Goal: Task Accomplishment & Management: Complete application form

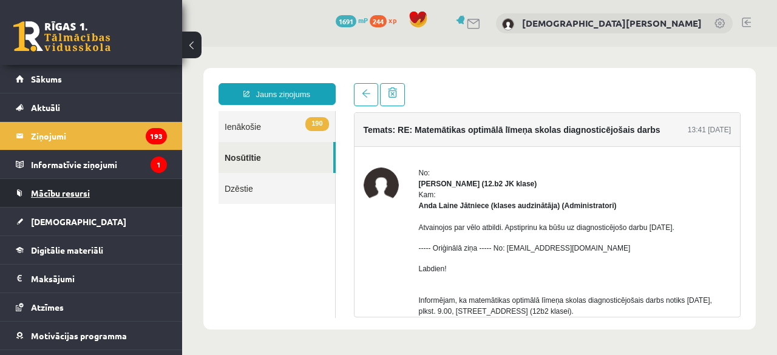
scroll to position [89, 0]
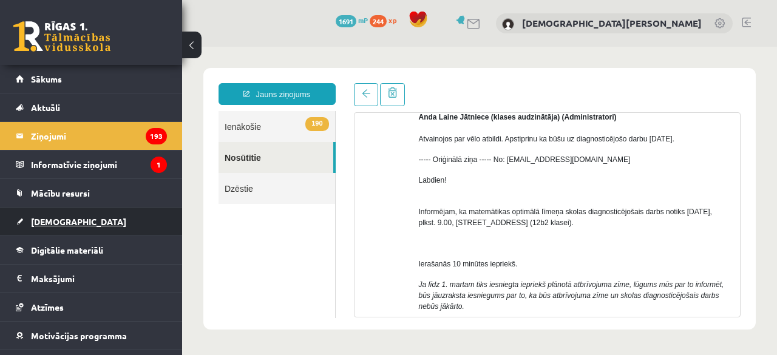
click at [42, 219] on span "[DEMOGRAPHIC_DATA]" at bounding box center [78, 221] width 95 height 11
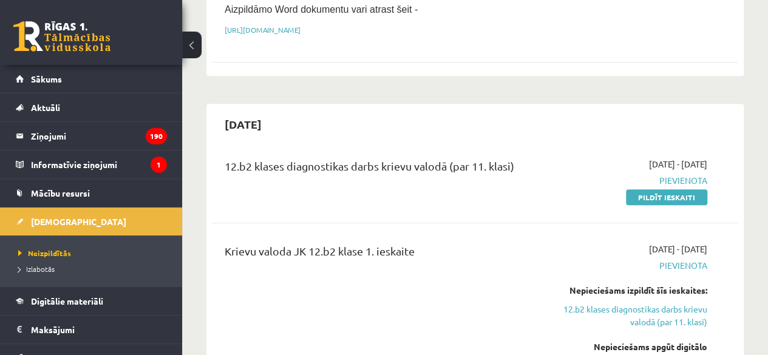
scroll to position [315, 0]
click at [661, 190] on link "Pildīt ieskaiti" at bounding box center [666, 198] width 81 height 16
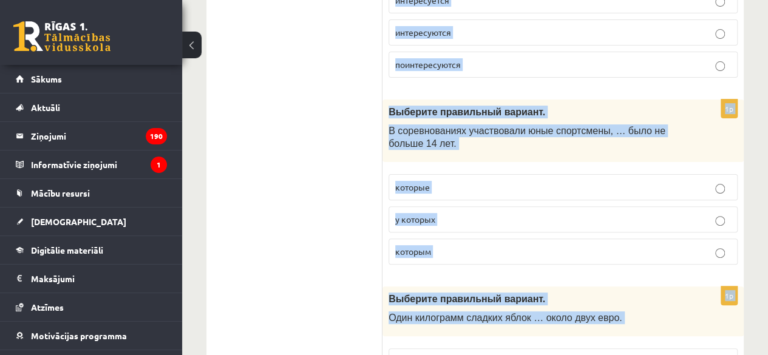
scroll to position [4915, 0]
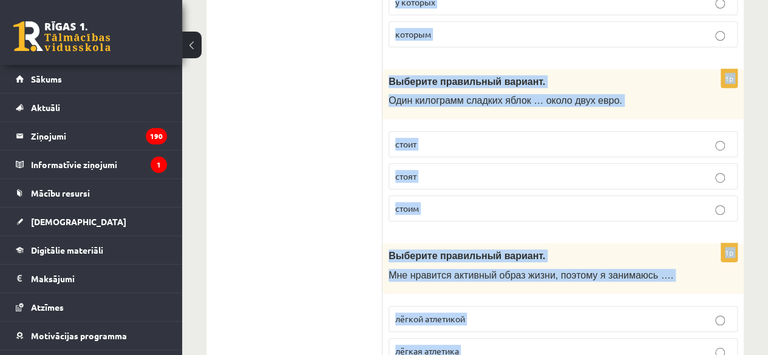
drag, startPoint x: 389, startPoint y: 69, endPoint x: 525, endPoint y: 292, distance: 261.3
copy form "Выберите правильный вариант. - Это ты всегда … мои вещи! берёшь возьмёшь 1p Выб…"
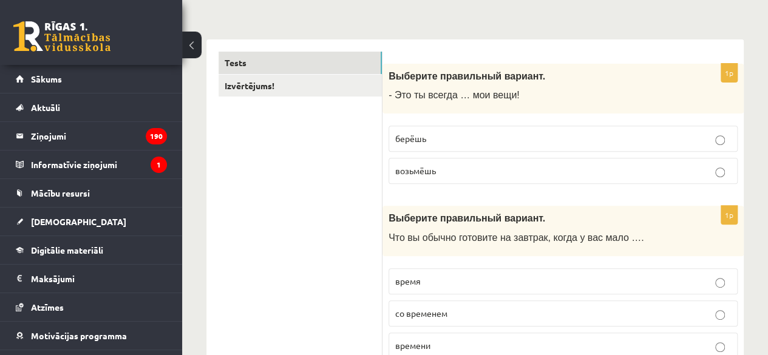
scroll to position [169, 0]
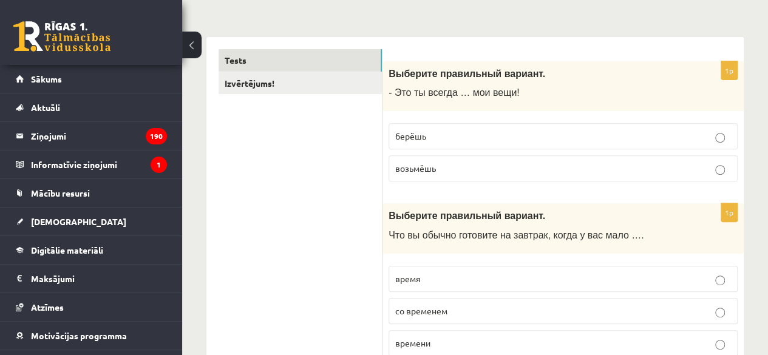
click at [480, 140] on p "берёшь" at bounding box center [563, 136] width 336 height 13
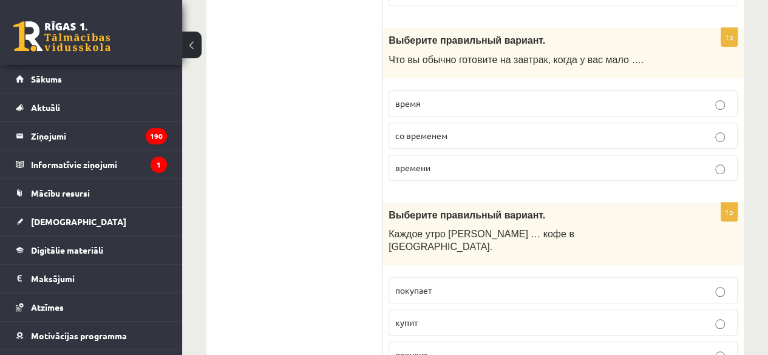
scroll to position [361, 0]
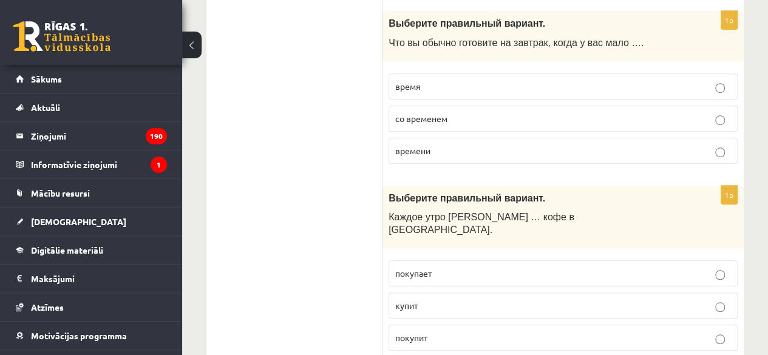
click at [475, 152] on p "времени" at bounding box center [563, 150] width 336 height 13
click at [468, 267] on p "покупает" at bounding box center [563, 273] width 336 height 13
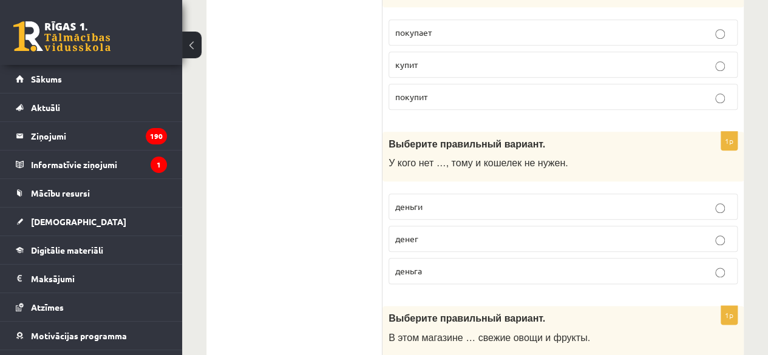
scroll to position [605, 0]
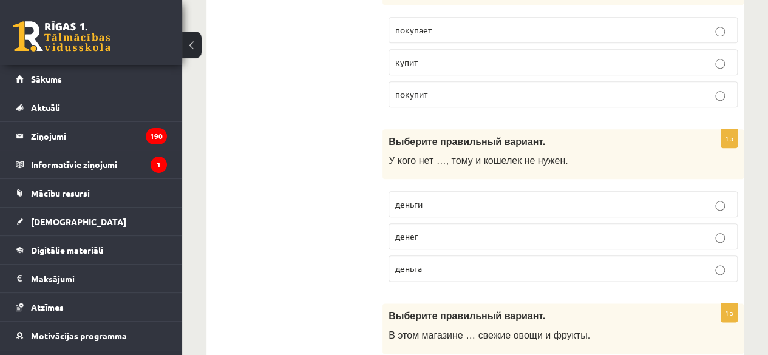
click at [435, 230] on p "денег" at bounding box center [563, 236] width 336 height 13
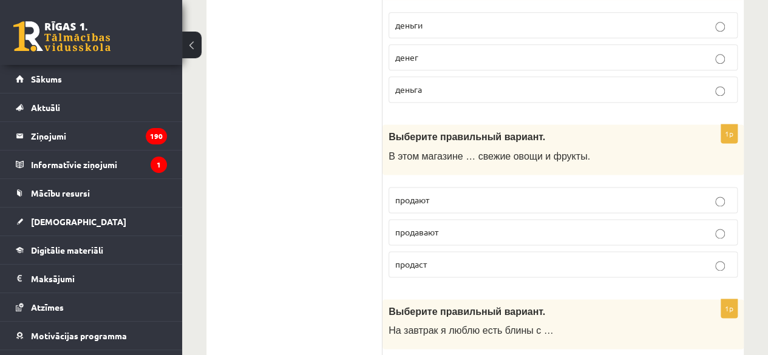
scroll to position [784, 0]
click at [460, 193] on p "продают" at bounding box center [563, 199] width 336 height 13
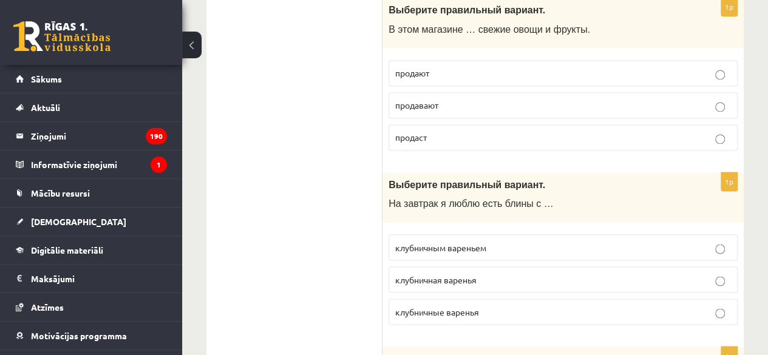
scroll to position [926, 0]
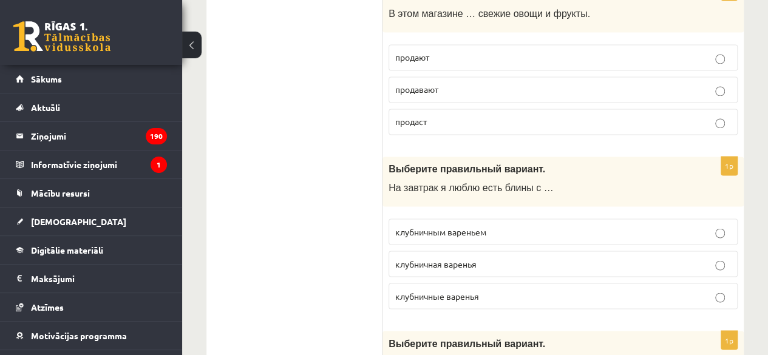
click at [507, 219] on label "клубничным вареньем" at bounding box center [563, 232] width 349 height 26
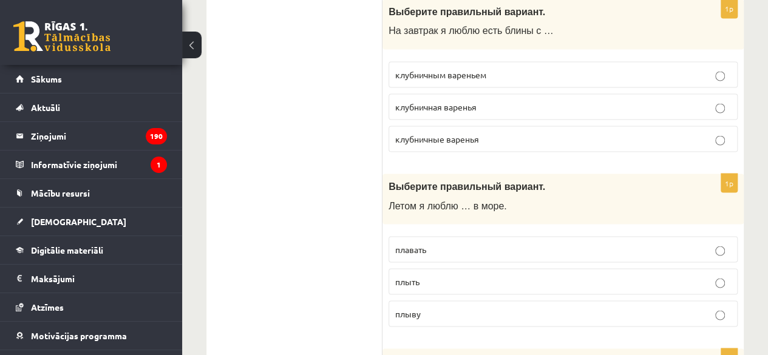
scroll to position [1122, 0]
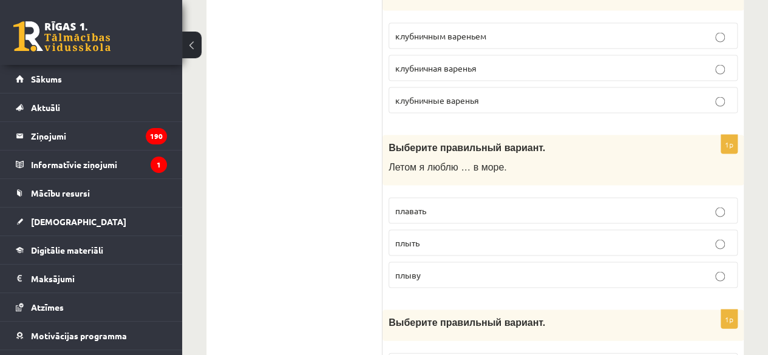
click at [463, 204] on p "плавать" at bounding box center [563, 210] width 336 height 13
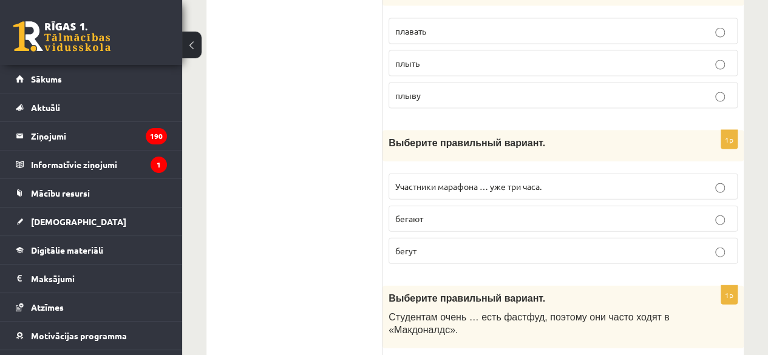
scroll to position [1314, 0]
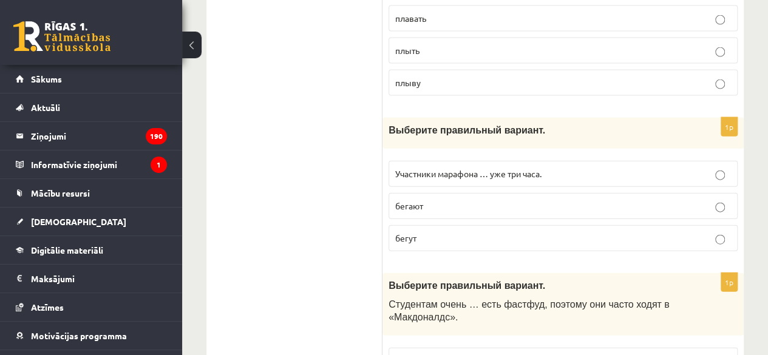
click at [459, 225] on label "бегут" at bounding box center [563, 238] width 349 height 26
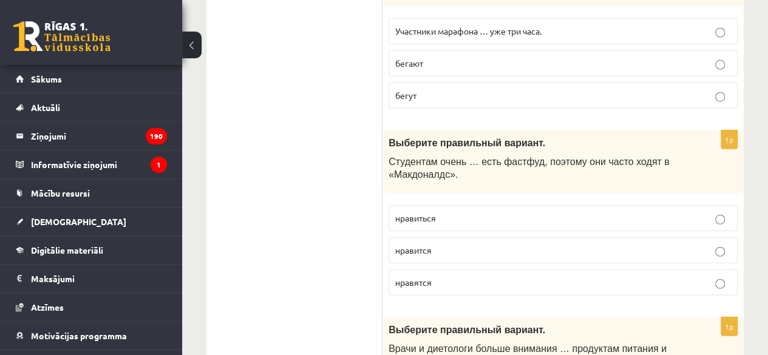
scroll to position [1462, 0]
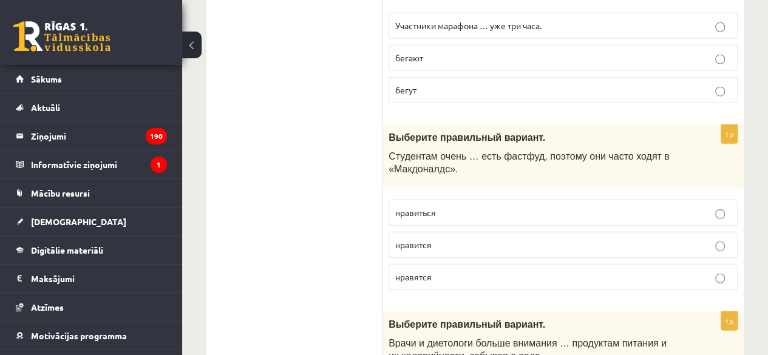
click at [453, 206] on p "нравиться" at bounding box center [563, 212] width 336 height 13
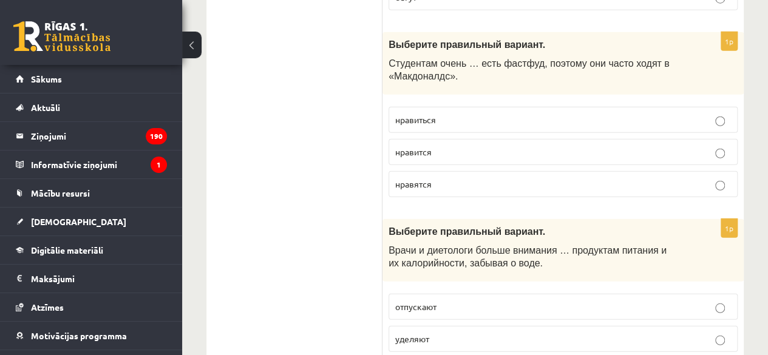
scroll to position [1564, 0]
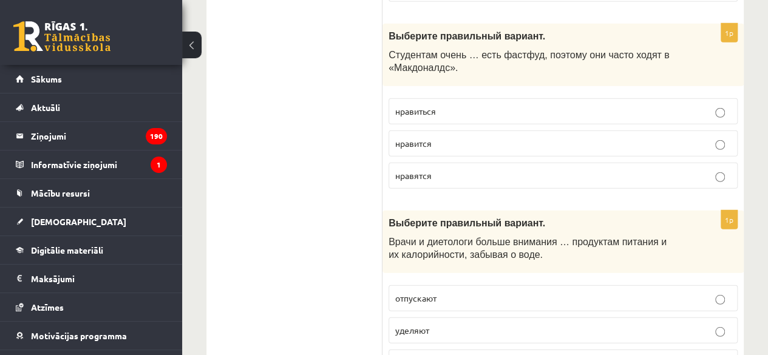
click at [463, 131] on label "нравится" at bounding box center [563, 144] width 349 height 26
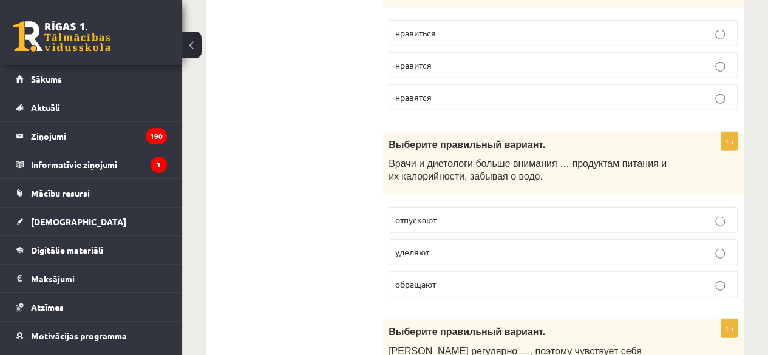
scroll to position [1643, 0]
click at [471, 277] on p "обращают" at bounding box center [563, 283] width 336 height 13
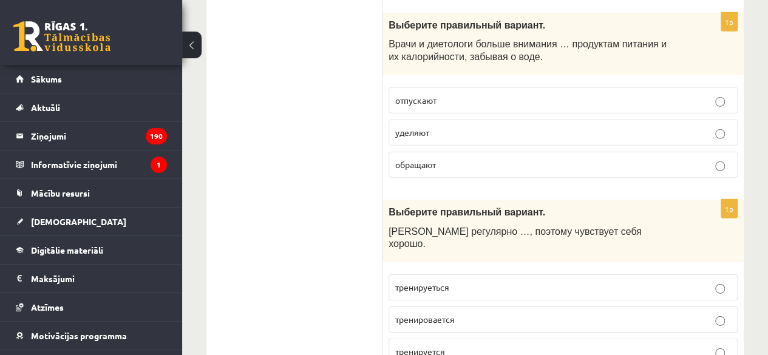
scroll to position [1800, 0]
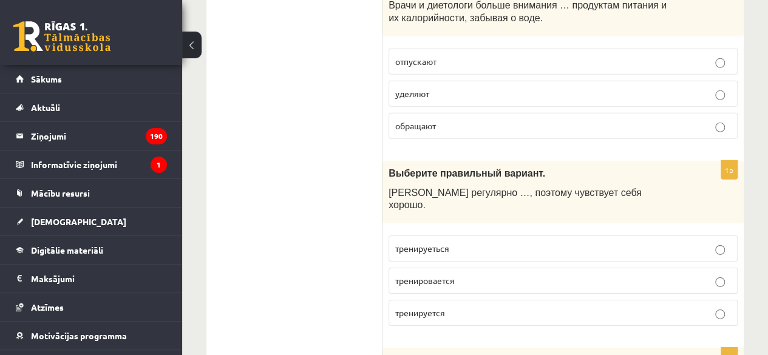
click at [469, 307] on p "тренируется" at bounding box center [563, 313] width 336 height 13
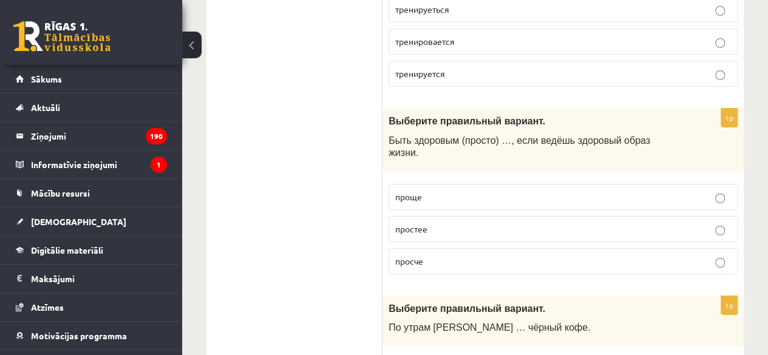
scroll to position [2040, 0]
click at [446, 190] on p "проще" at bounding box center [563, 196] width 336 height 13
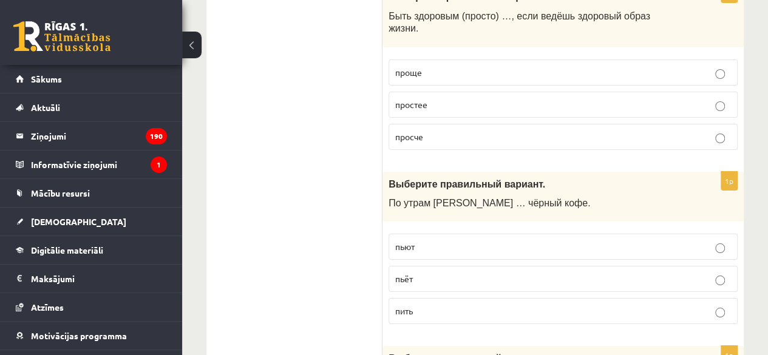
scroll to position [2184, 0]
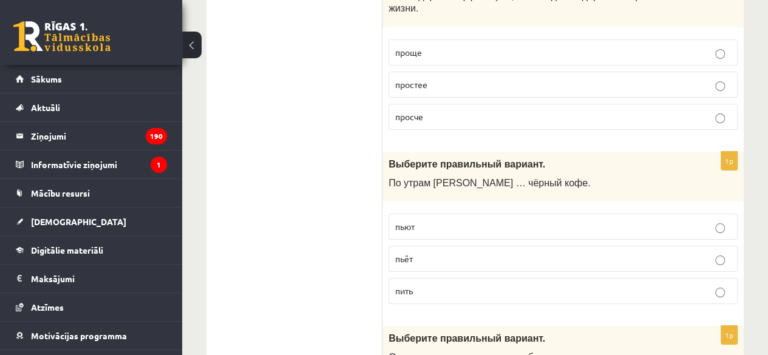
click at [447, 253] on p "пьёт" at bounding box center [563, 259] width 336 height 13
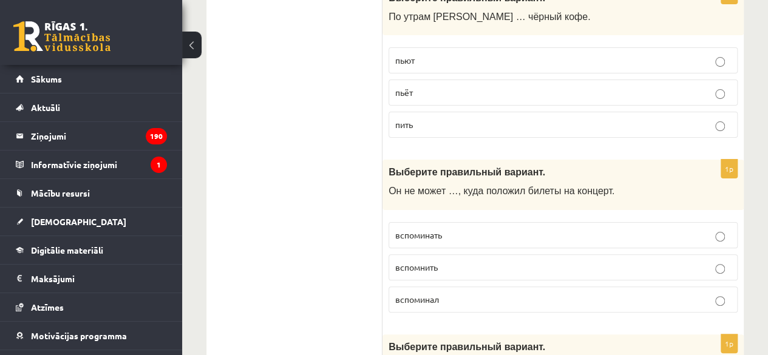
scroll to position [2355, 0]
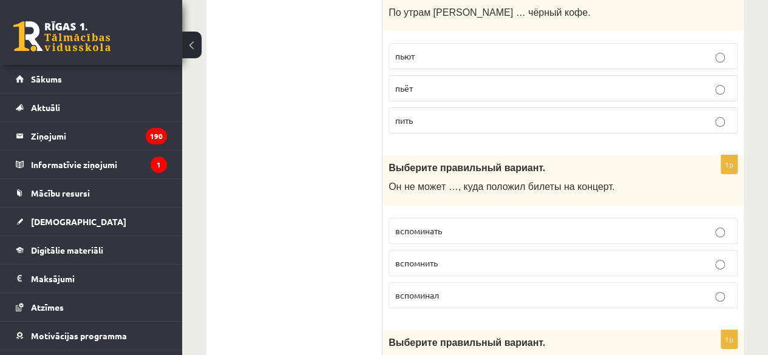
click at [449, 257] on p "вспомнить" at bounding box center [563, 263] width 336 height 13
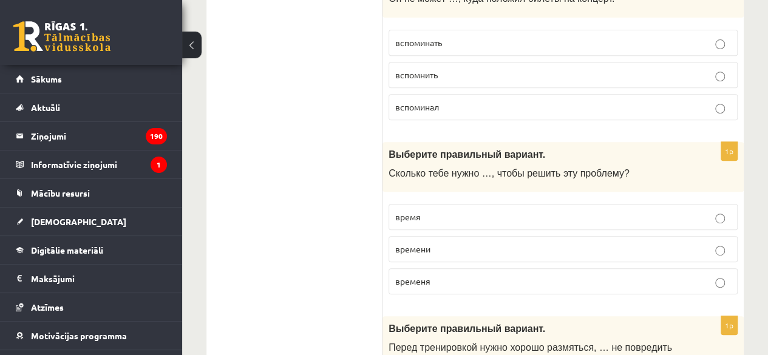
scroll to position [2545, 0]
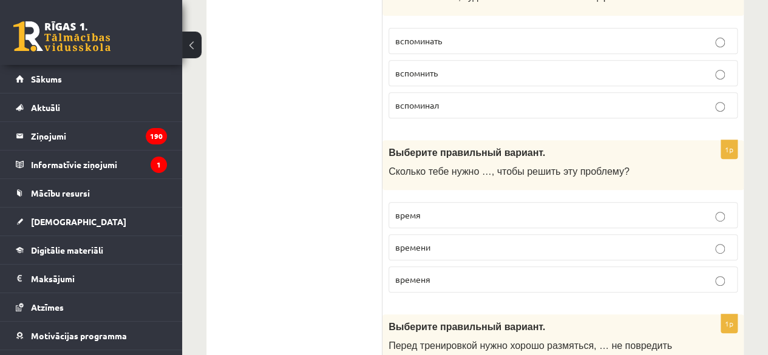
click at [451, 209] on p "время" at bounding box center [563, 215] width 336 height 13
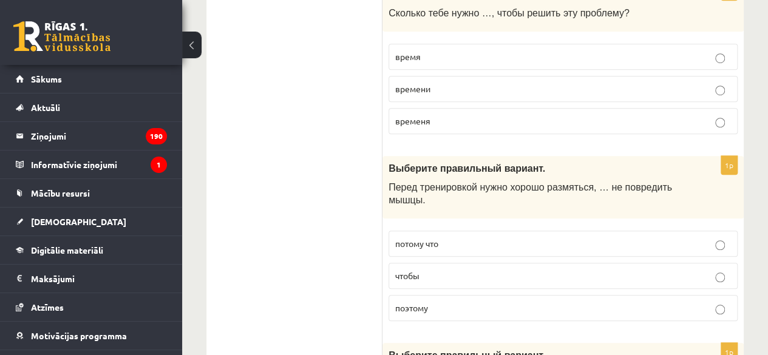
scroll to position [2704, 0]
click at [434, 269] on p "чтобы" at bounding box center [563, 275] width 336 height 13
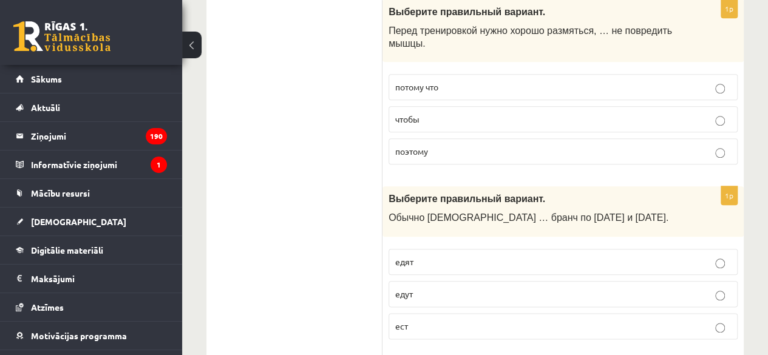
scroll to position [2860, 0]
click at [430, 287] on p "едут" at bounding box center [563, 293] width 336 height 13
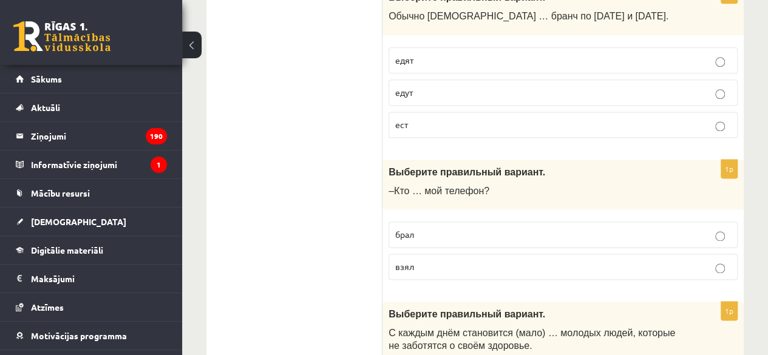
scroll to position [3065, 0]
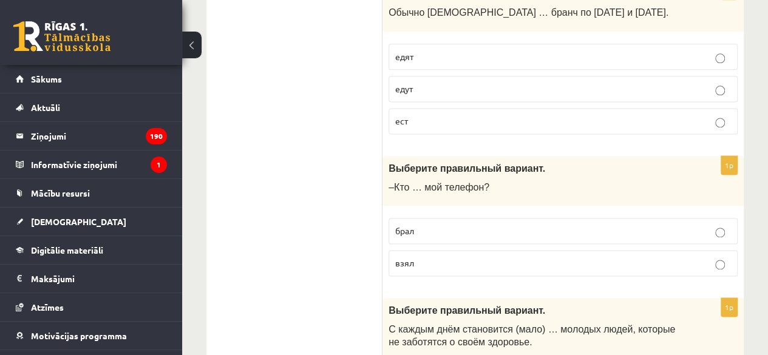
click at [443, 257] on p "взял" at bounding box center [563, 263] width 336 height 13
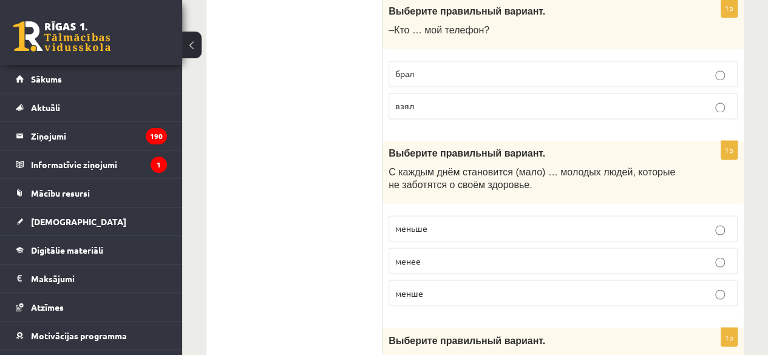
scroll to position [3231, 0]
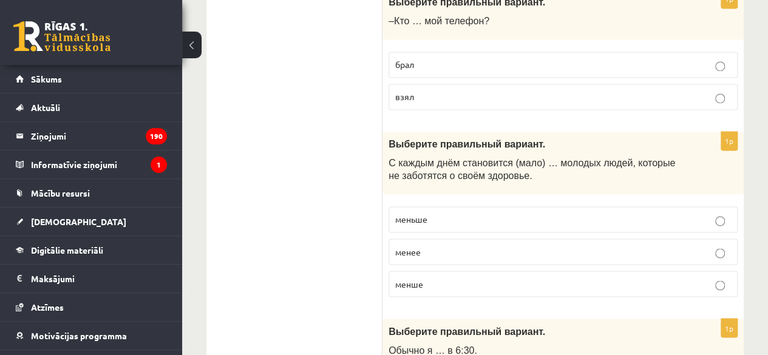
click at [449, 277] on p "менше" at bounding box center [563, 283] width 336 height 13
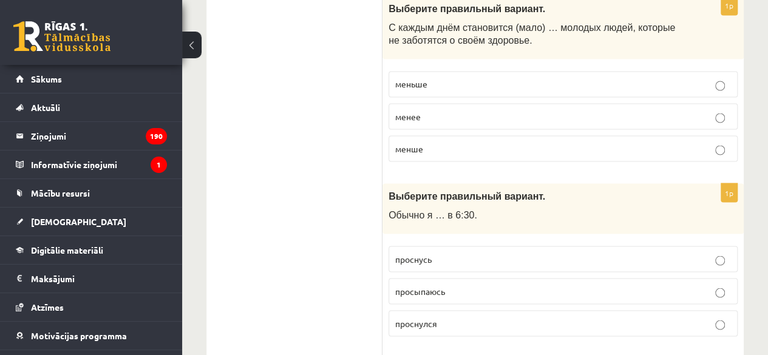
scroll to position [3369, 0]
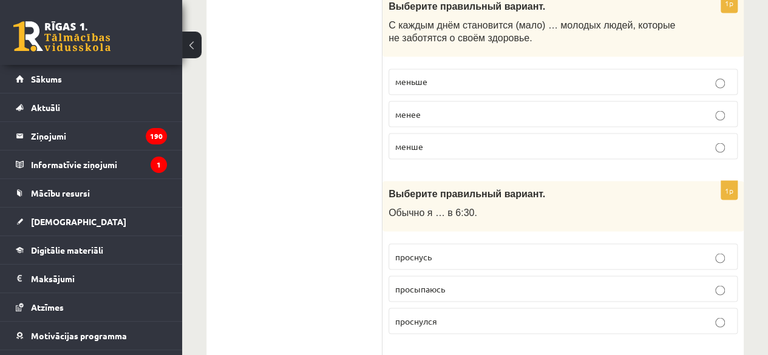
click at [453, 282] on p "просыпаюсь" at bounding box center [563, 288] width 336 height 13
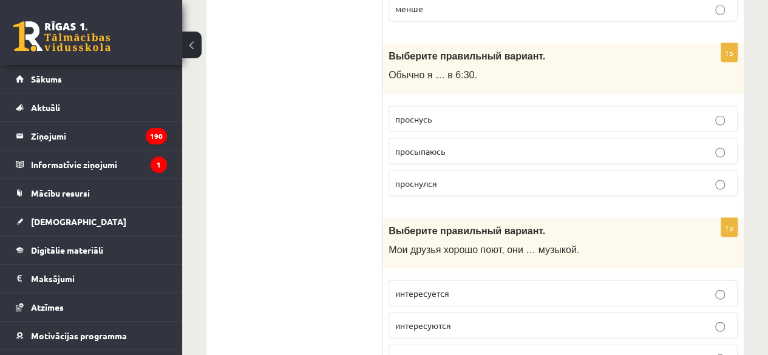
scroll to position [3507, 0]
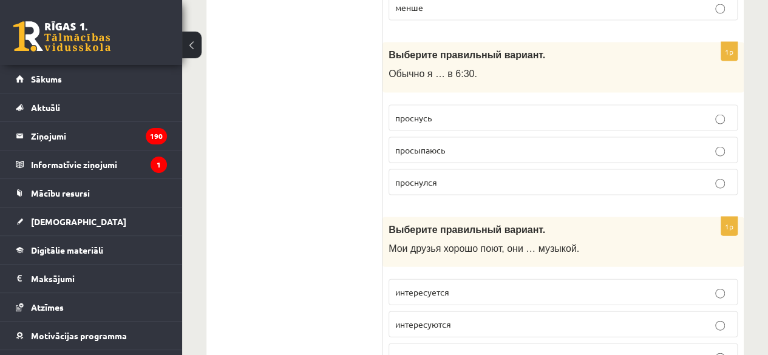
click at [466, 286] on p "интересуется" at bounding box center [563, 292] width 336 height 13
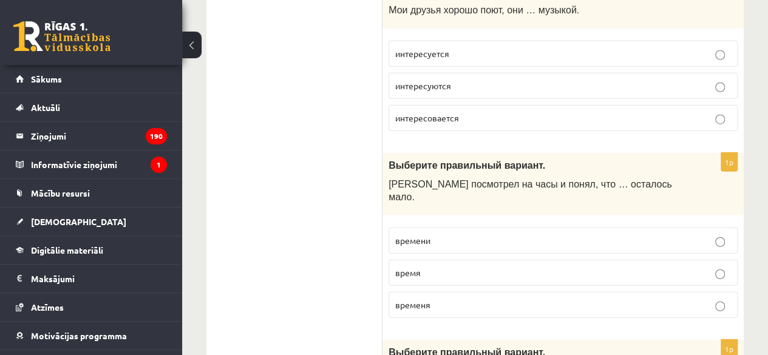
scroll to position [3748, 0]
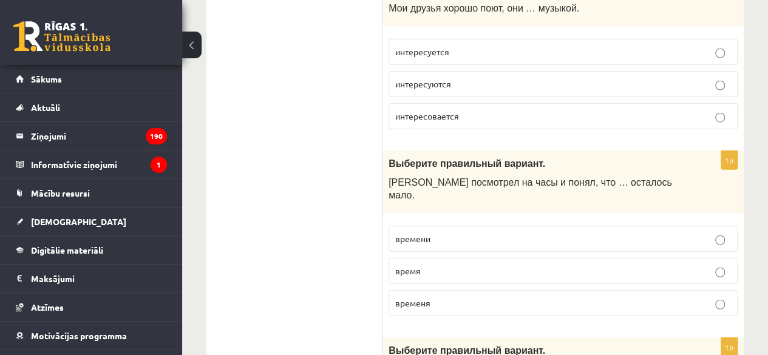
click at [493, 232] on p "времени" at bounding box center [563, 238] width 336 height 13
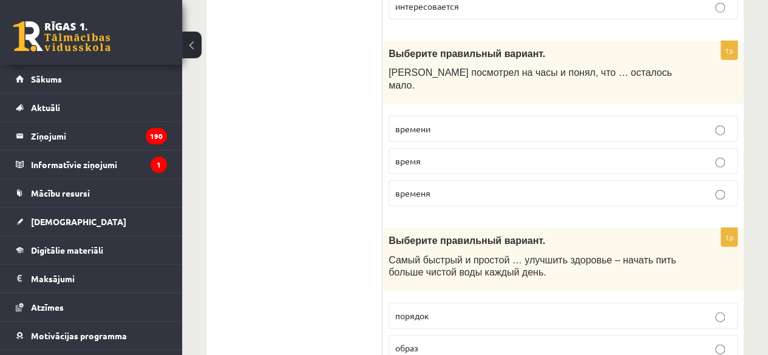
scroll to position [3886, 0]
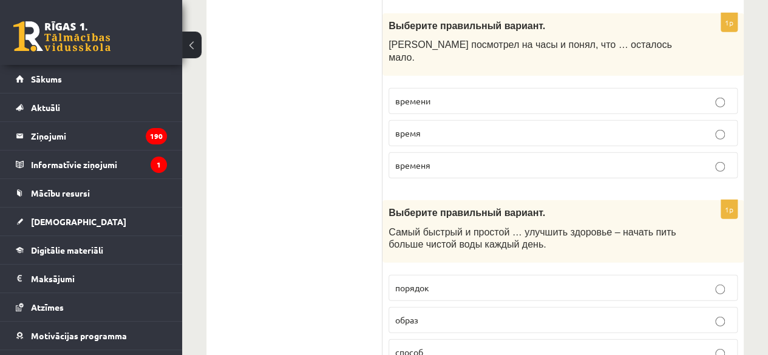
click at [473, 314] on p "образ" at bounding box center [563, 320] width 336 height 13
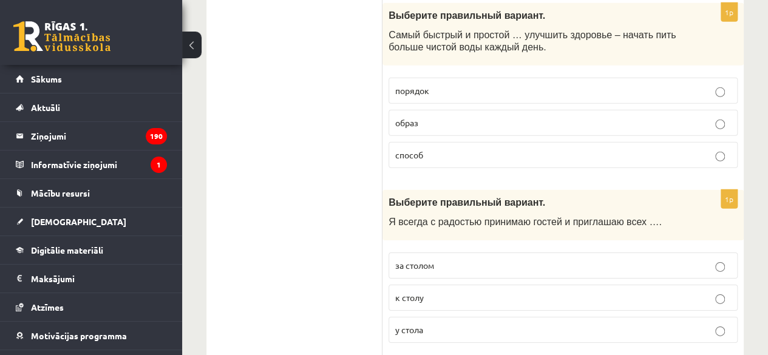
scroll to position [4085, 0]
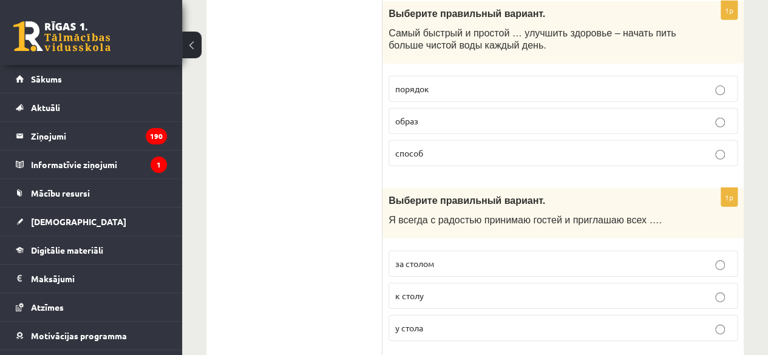
click at [461, 290] on p "к столу" at bounding box center [563, 296] width 336 height 13
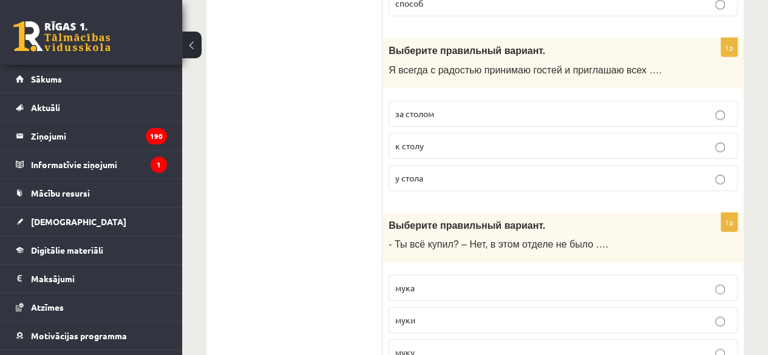
scroll to position [4237, 0]
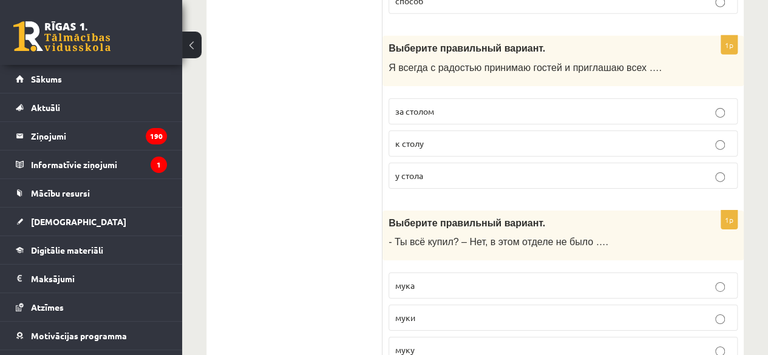
click at [450, 311] on p "муки" at bounding box center [563, 317] width 336 height 13
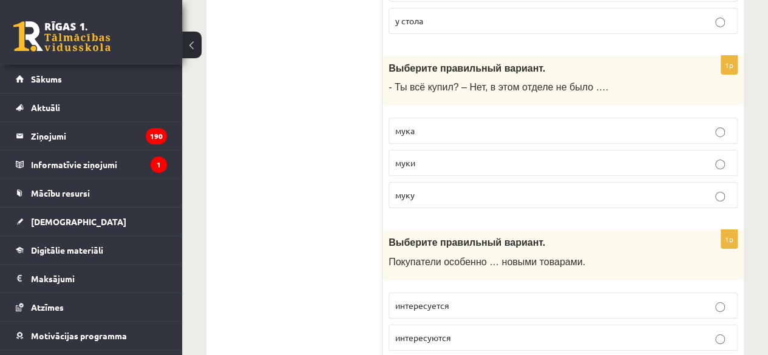
scroll to position [4407, 0]
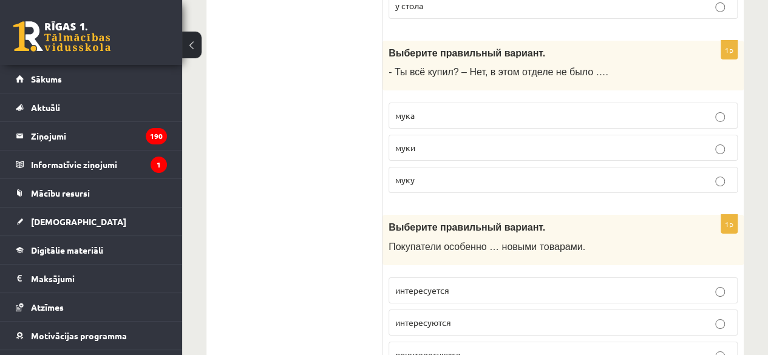
click at [455, 349] on span "поинтересуются" at bounding box center [428, 354] width 66 height 11
click at [447, 317] on span "интересуются" at bounding box center [423, 322] width 56 height 11
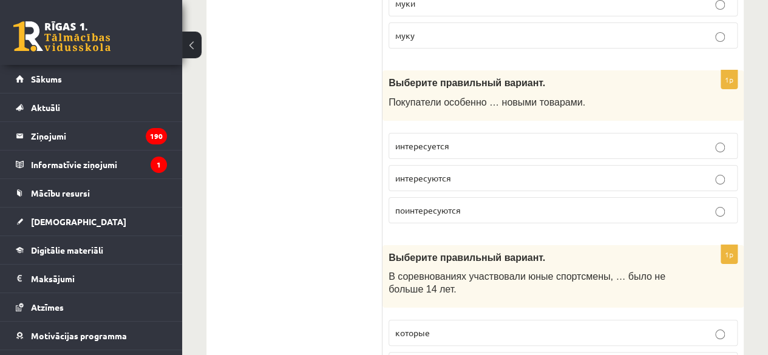
scroll to position [4567, 0]
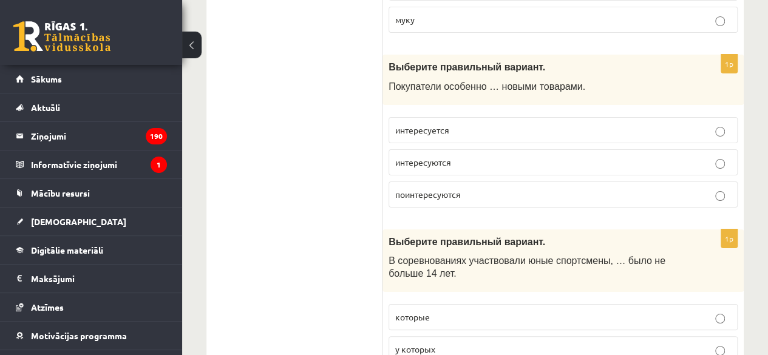
click at [478, 343] on p "у которых" at bounding box center [563, 349] width 336 height 13
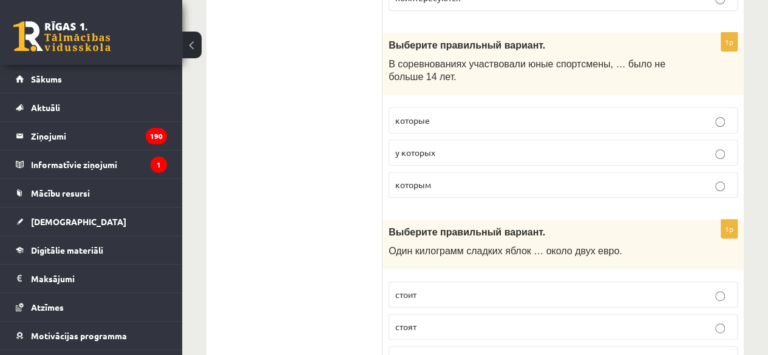
scroll to position [4771, 0]
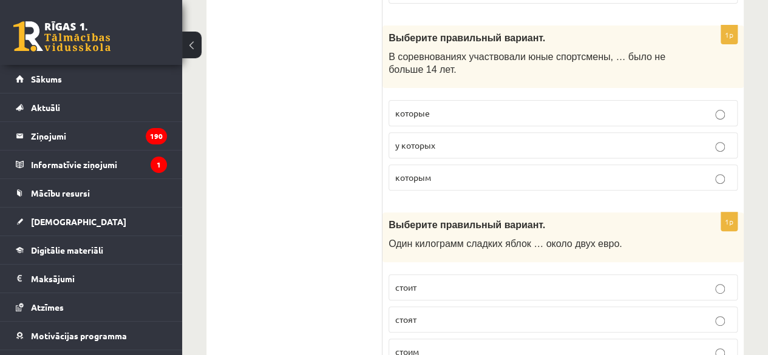
click at [459, 281] on p "стоит" at bounding box center [563, 287] width 336 height 13
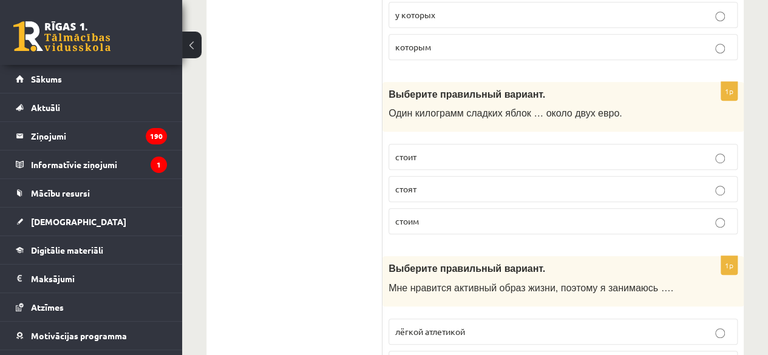
scroll to position [4915, 0]
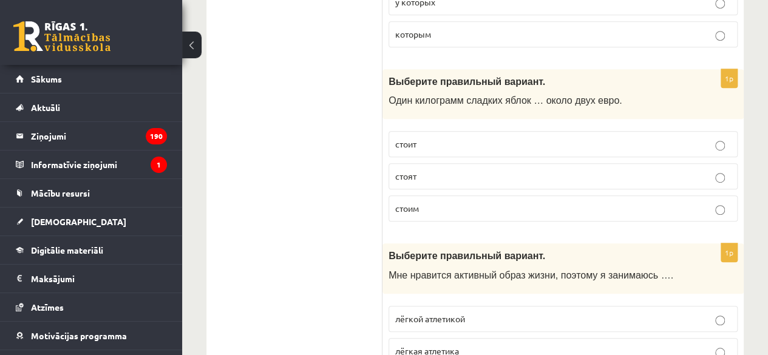
click at [487, 313] on p "лёгкой атлетикой" at bounding box center [563, 319] width 336 height 13
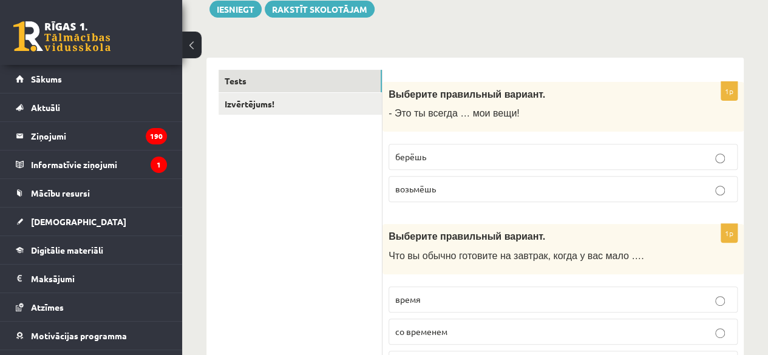
scroll to position [0, 0]
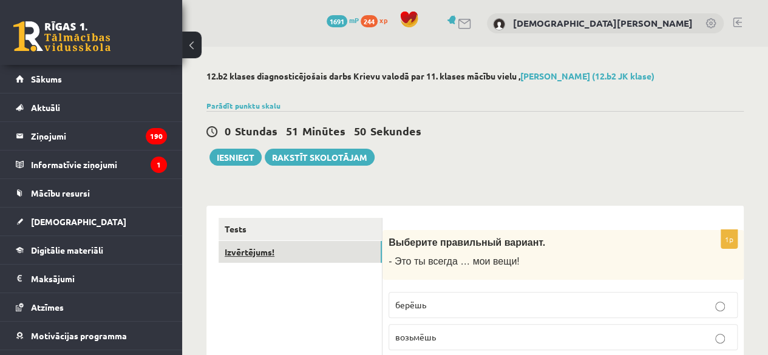
click at [268, 248] on link "Izvērtējums!" at bounding box center [300, 252] width 163 height 22
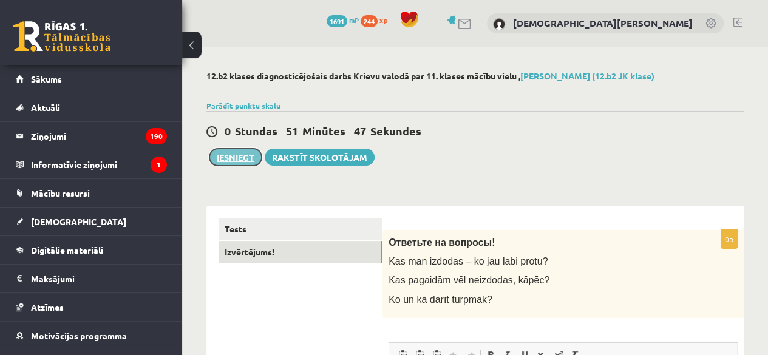
click at [228, 157] on button "Iesniegt" at bounding box center [235, 157] width 52 height 17
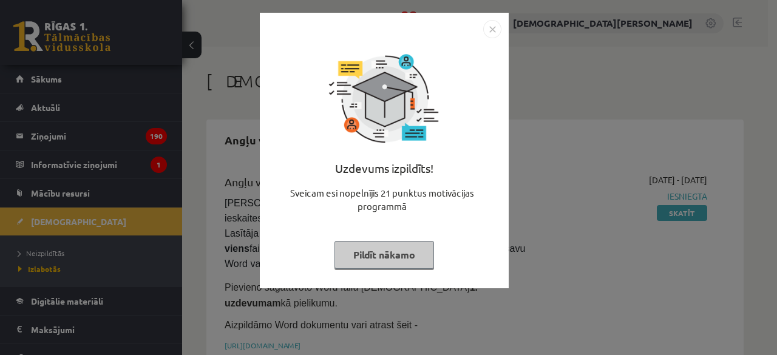
click at [495, 29] on img "Close" at bounding box center [492, 29] width 18 height 18
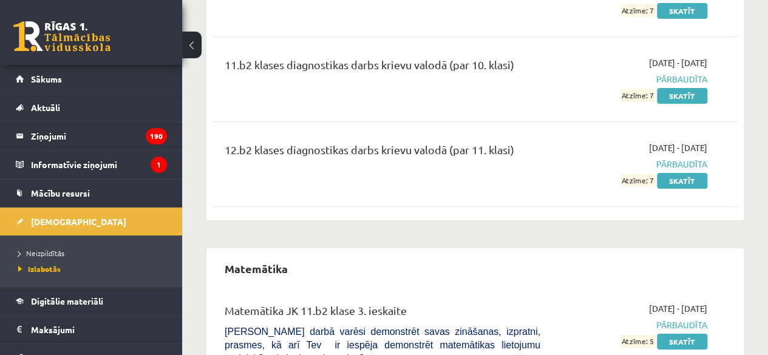
scroll to position [2038, 0]
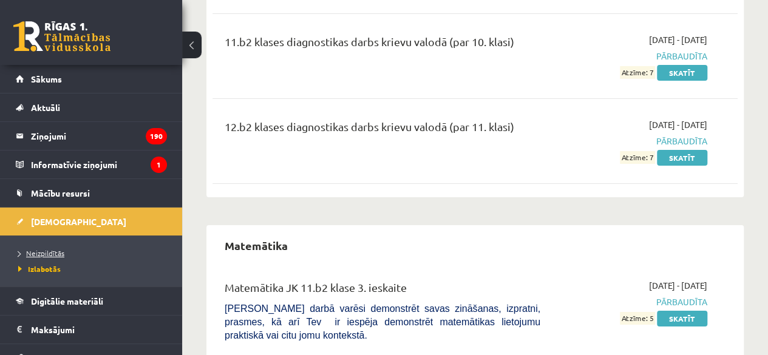
click at [45, 252] on span "Neizpildītās" at bounding box center [41, 253] width 46 height 10
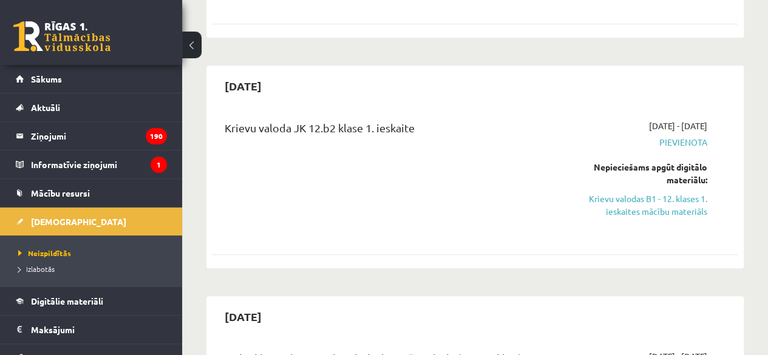
scroll to position [364, 0]
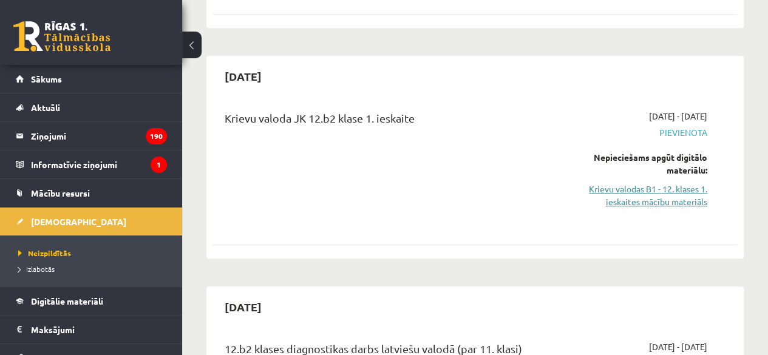
click at [648, 183] on link "Krievu valodas B1 - 12. klases 1. ieskaites mācību materiāls" at bounding box center [632, 195] width 149 height 25
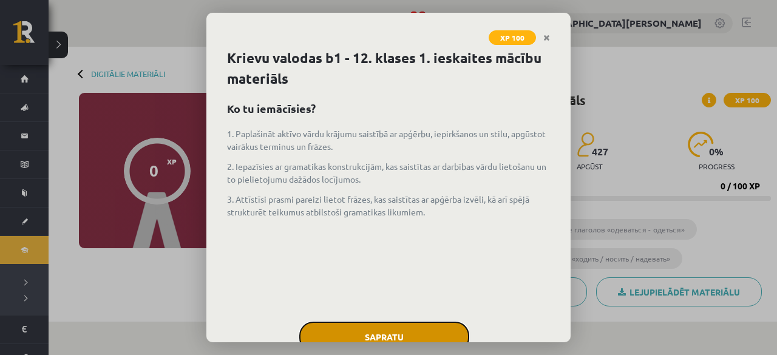
click at [380, 336] on button "Sapratu" at bounding box center [384, 337] width 170 height 30
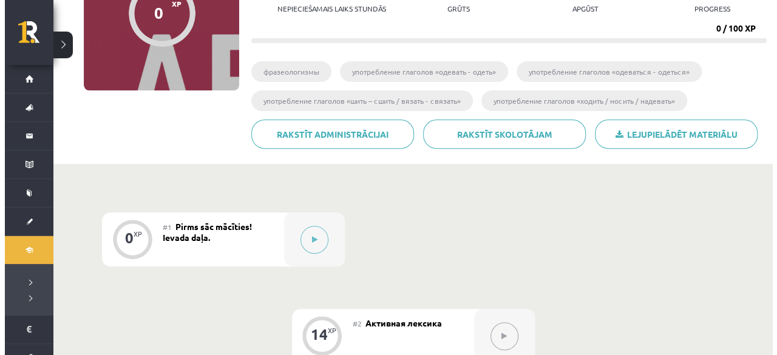
scroll to position [153, 0]
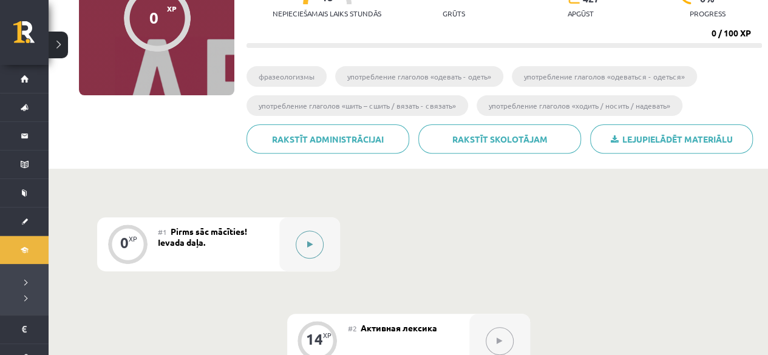
click at [317, 243] on button at bounding box center [310, 245] width 28 height 28
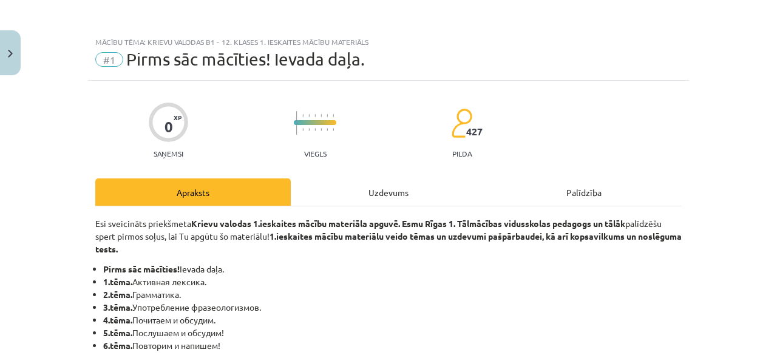
click at [402, 202] on div "Uzdevums" at bounding box center [388, 191] width 195 height 27
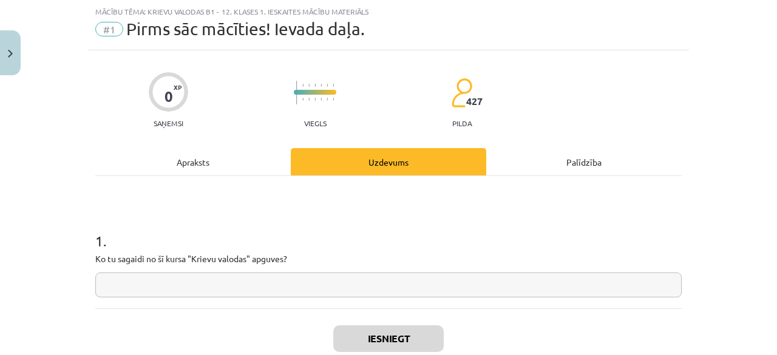
scroll to position [106, 0]
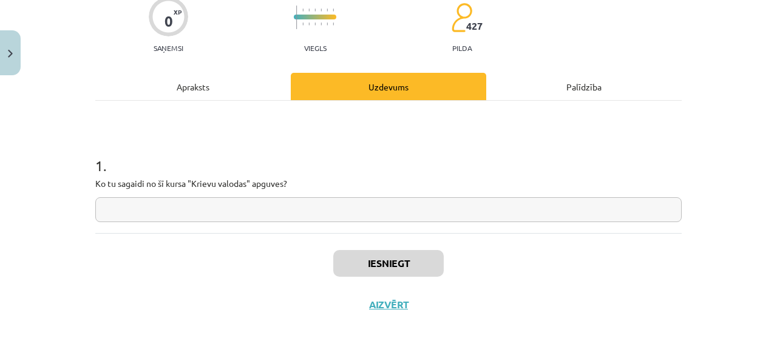
click at [395, 218] on input "text" at bounding box center [388, 209] width 586 height 25
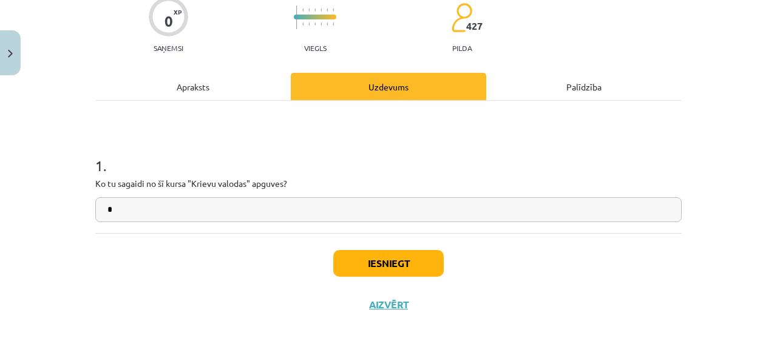
type input "*"
click at [387, 256] on button "Iesniegt" at bounding box center [388, 263] width 110 height 27
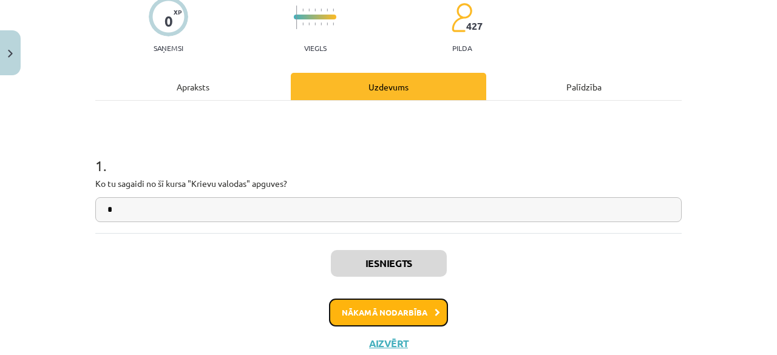
click at [390, 313] on button "Nākamā nodarbība" at bounding box center [388, 313] width 119 height 28
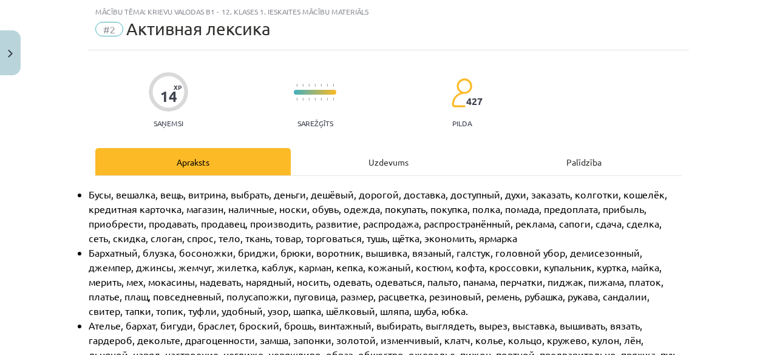
scroll to position [30, 0]
click at [402, 165] on div "Uzdevums" at bounding box center [388, 161] width 195 height 27
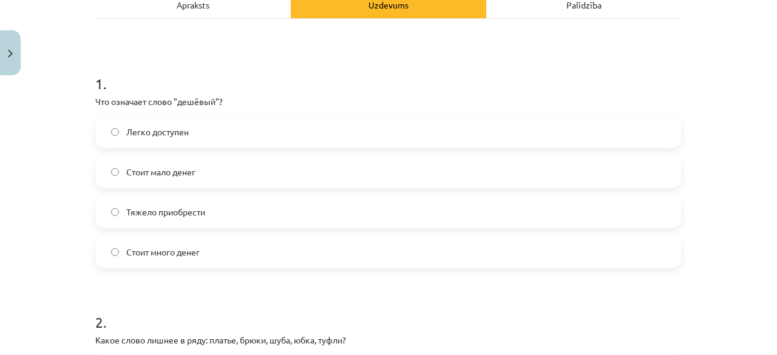
scroll to position [193, 0]
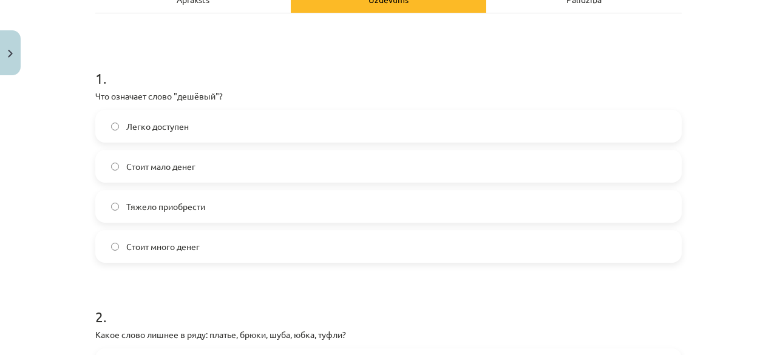
click at [192, 160] on label "Стоит мало денег" at bounding box center [389, 166] width 584 height 30
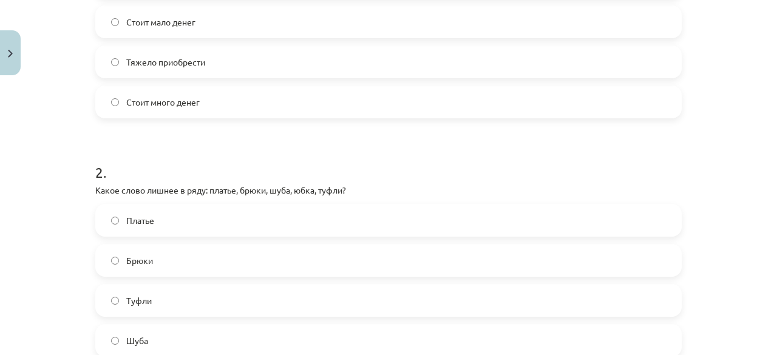
scroll to position [392, 0]
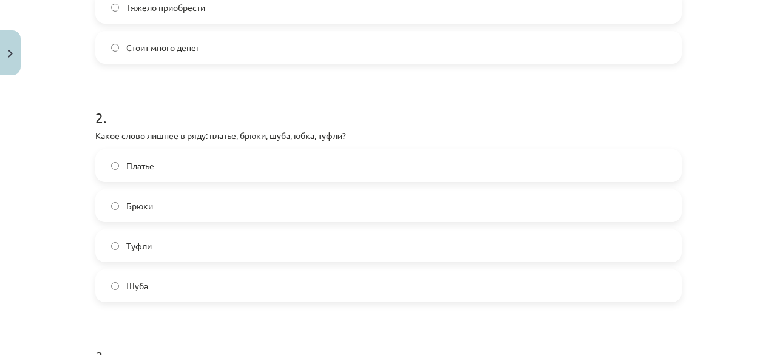
click at [213, 246] on label "Туфли" at bounding box center [389, 246] width 584 height 30
click at [143, 284] on span "Шуба" at bounding box center [137, 286] width 22 height 13
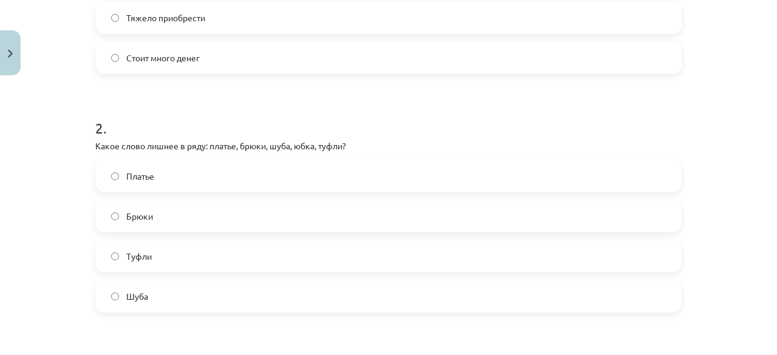
scroll to position [381, 0]
click at [162, 245] on label "Туфли" at bounding box center [389, 257] width 584 height 30
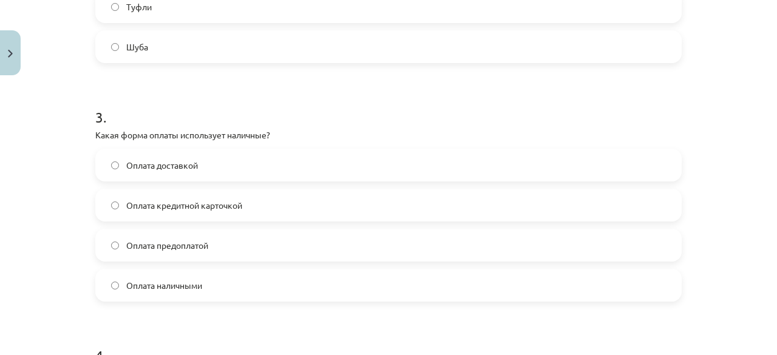
scroll to position [637, 0]
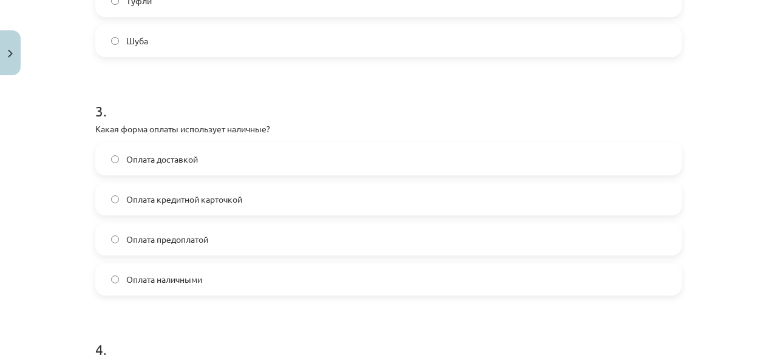
click at [209, 282] on label "Оплата наличными" at bounding box center [389, 279] width 584 height 30
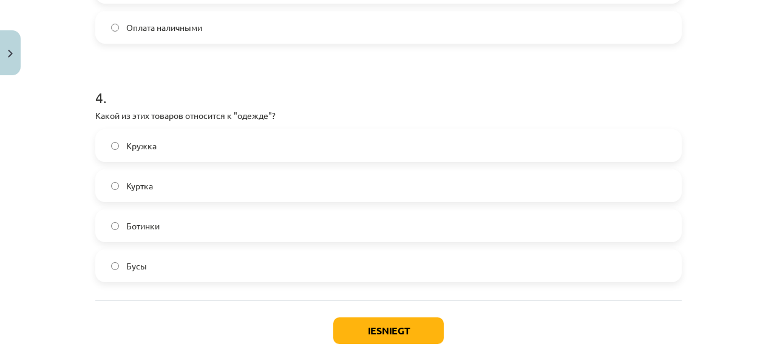
scroll to position [883, 0]
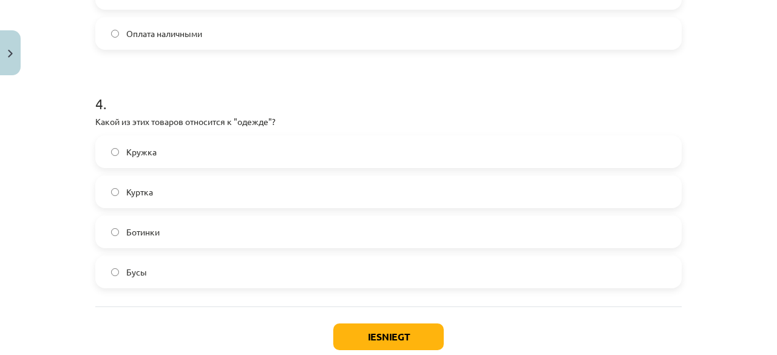
click at [156, 191] on label "Куртка" at bounding box center [389, 192] width 584 height 30
click at [404, 332] on button "Iesniegt" at bounding box center [388, 337] width 110 height 27
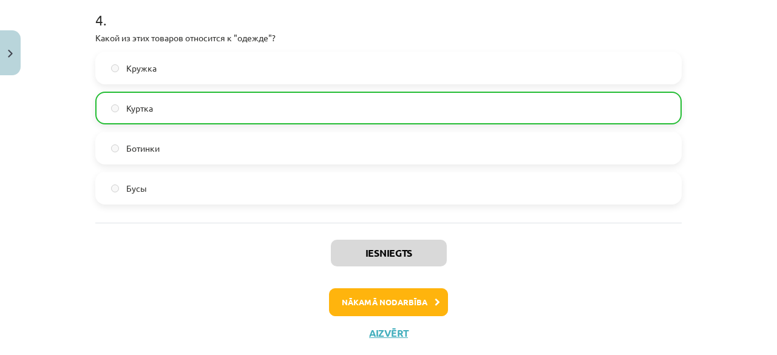
scroll to position [994, 0]
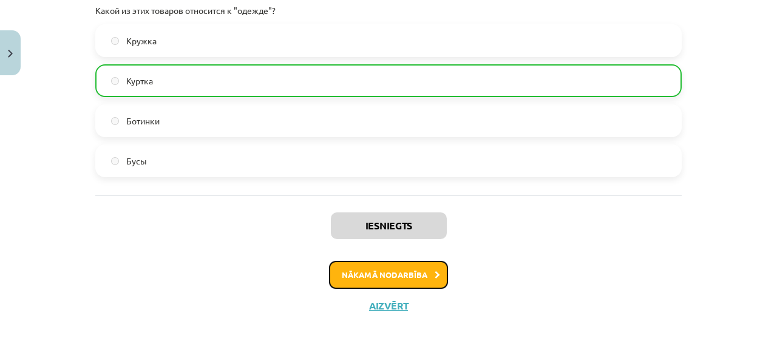
click at [389, 270] on button "Nākamā nodarbība" at bounding box center [388, 275] width 119 height 28
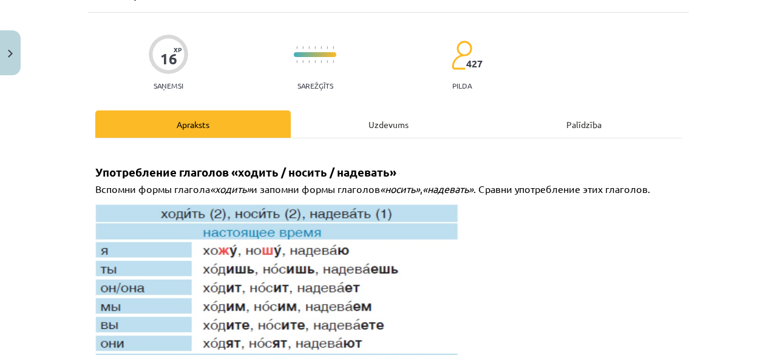
scroll to position [30, 0]
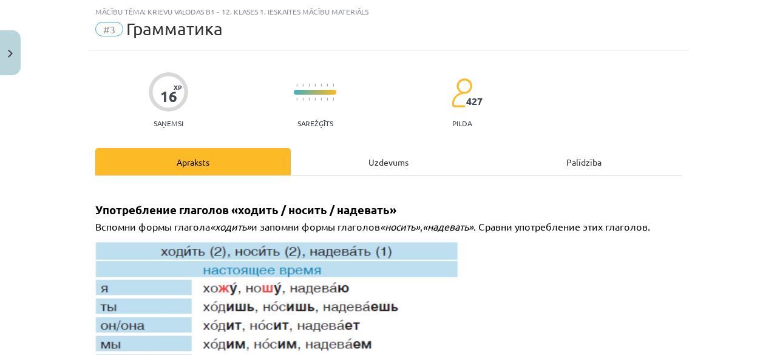
click at [378, 161] on div "Uzdevums" at bounding box center [388, 161] width 195 height 27
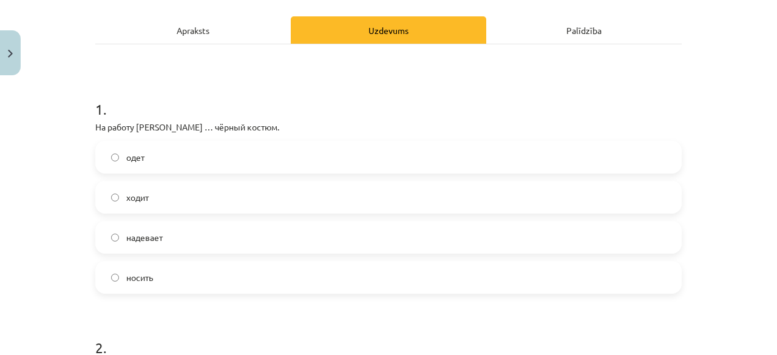
scroll to position [164, 0]
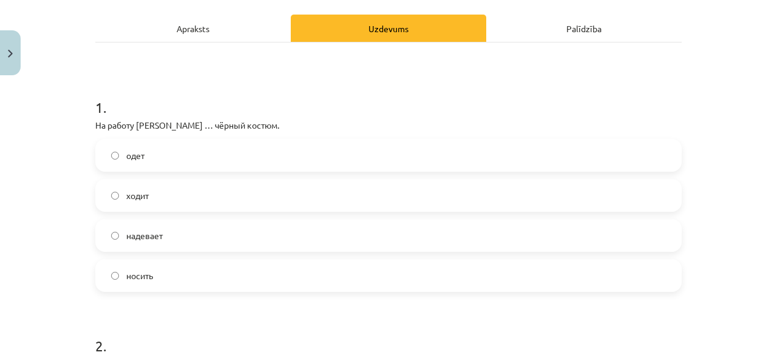
click at [173, 231] on label "надевает" at bounding box center [389, 235] width 584 height 30
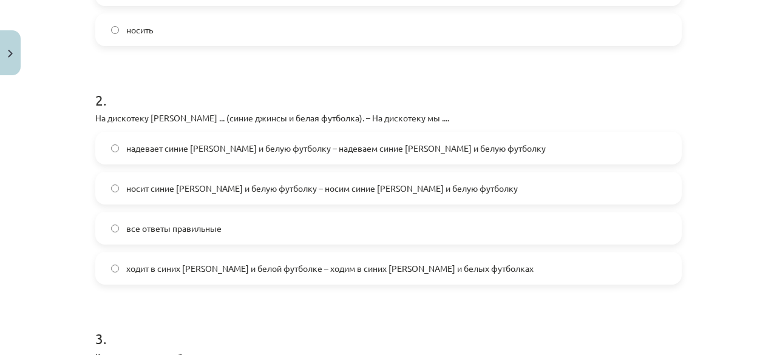
scroll to position [410, 0]
click at [291, 270] on span "ходит в синих джинсах и белой футболке – ходим в синих джинсах и белых футболках" at bounding box center [329, 268] width 407 height 13
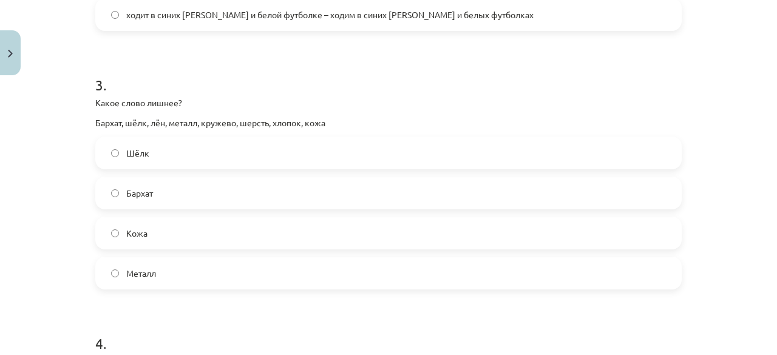
scroll to position [666, 0]
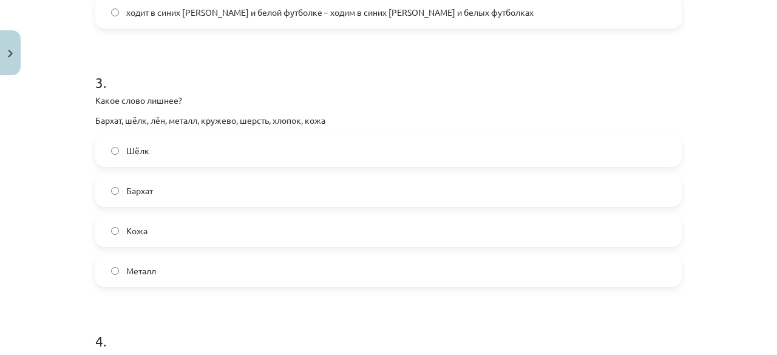
click at [153, 196] on label "Бархат" at bounding box center [389, 190] width 584 height 30
click at [151, 266] on span "Металл" at bounding box center [141, 271] width 30 height 13
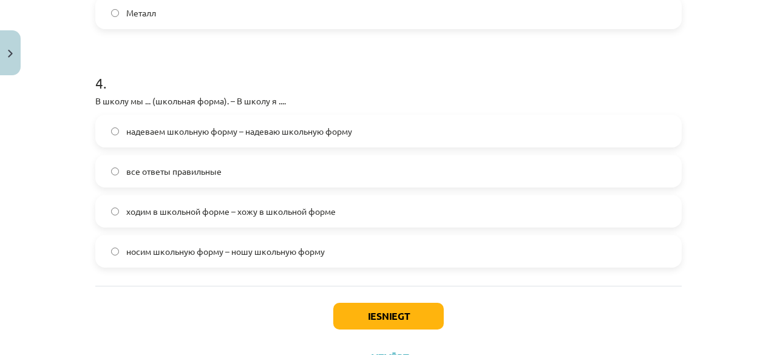
scroll to position [925, 0]
click at [179, 132] on span "надеваем школьную форму – надеваю школьную форму" at bounding box center [239, 130] width 226 height 13
click at [370, 316] on button "Iesniegt" at bounding box center [388, 315] width 110 height 27
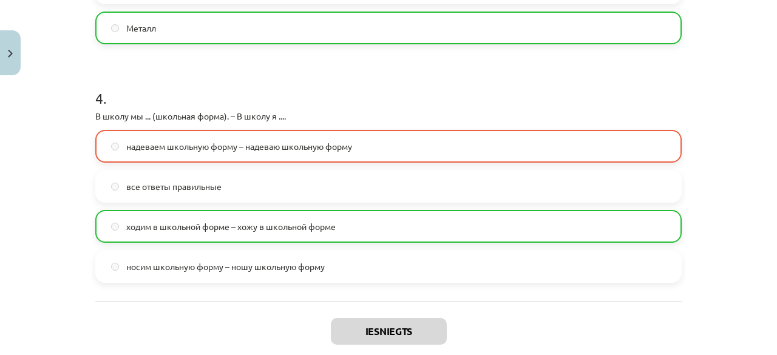
scroll to position [1014, 0]
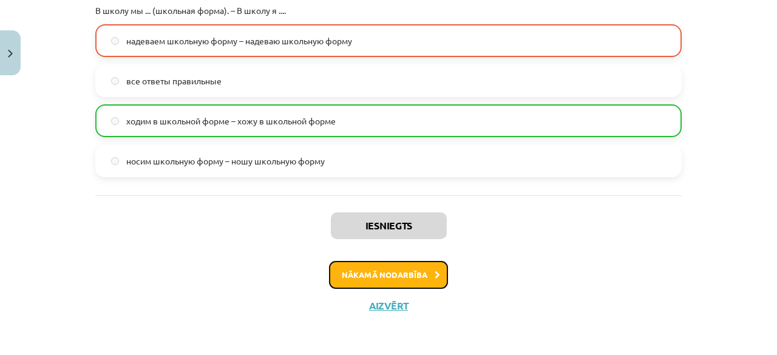
click at [369, 273] on button "Nākamā nodarbība" at bounding box center [388, 275] width 119 height 28
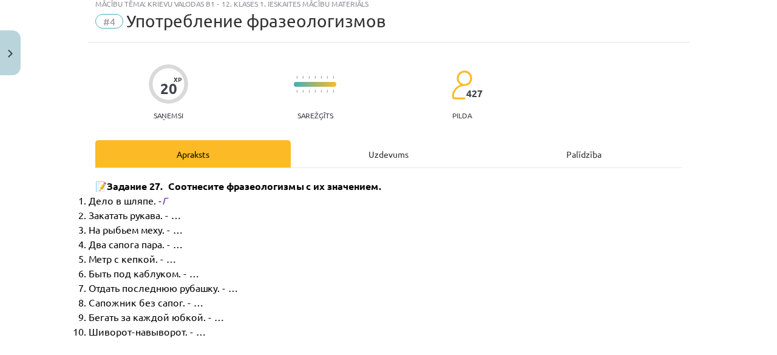
scroll to position [30, 0]
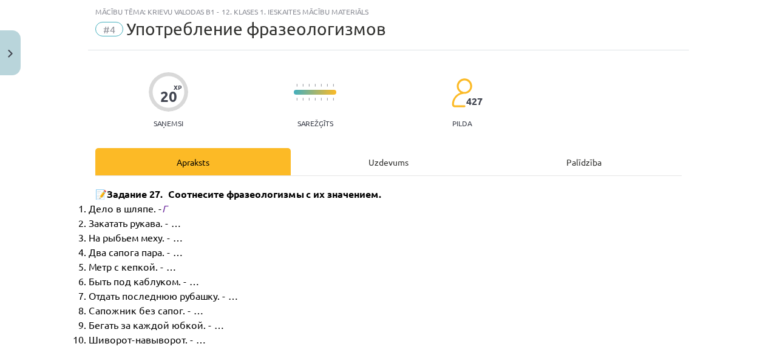
click at [386, 165] on div "Uzdevums" at bounding box center [388, 161] width 195 height 27
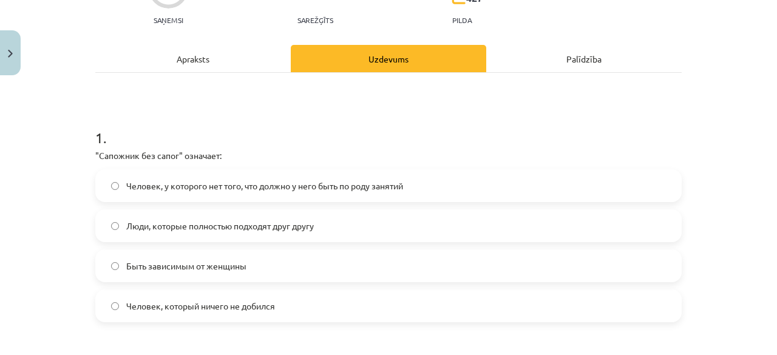
scroll to position [158, 0]
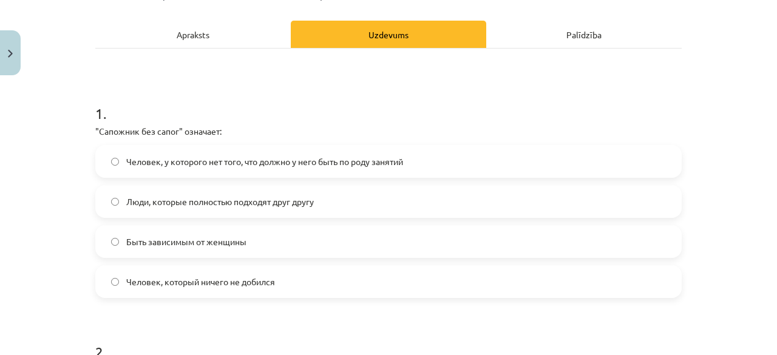
click at [317, 163] on span "Человек, у которого нет того, что должно у него быть по роду занятий" at bounding box center [264, 161] width 277 height 13
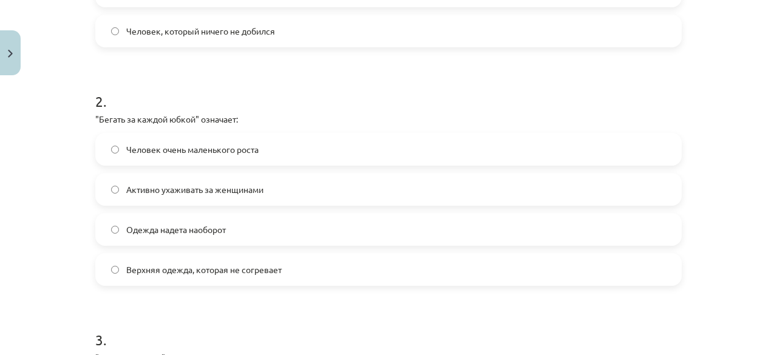
scroll to position [410, 0]
click at [208, 189] on span "Активно ухаживать за женщинами" at bounding box center [194, 188] width 137 height 13
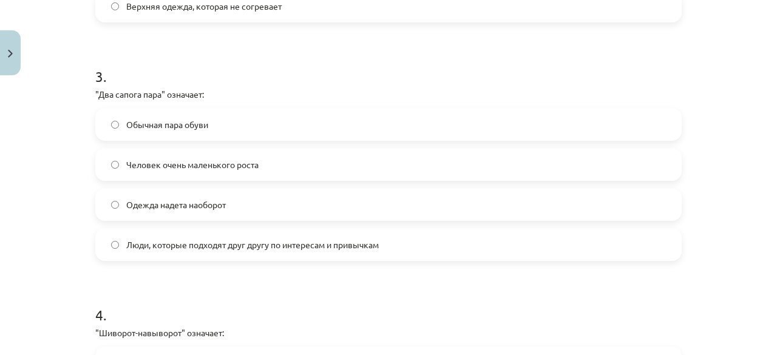
scroll to position [673, 0]
click at [198, 248] on span "Люди, которые подходят друг другу по интересам и привычкам" at bounding box center [252, 243] width 253 height 13
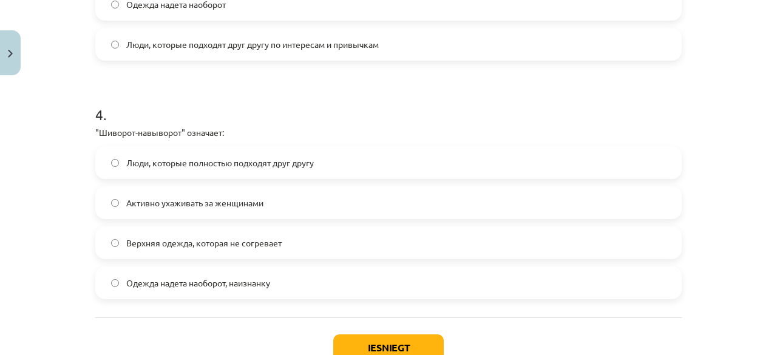
scroll to position [883, 0]
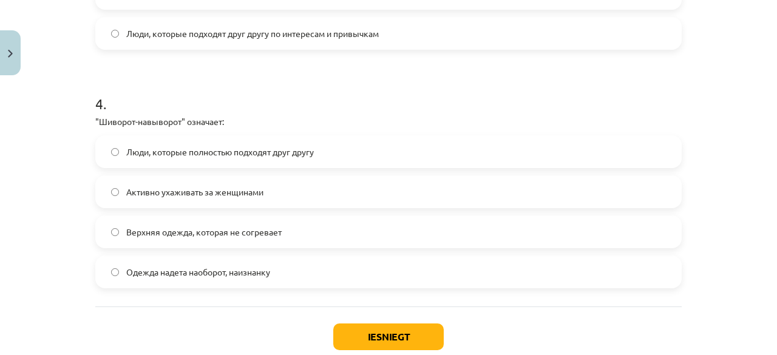
click at [290, 270] on label "Одежда надета наоборот, наизнанку" at bounding box center [389, 272] width 584 height 30
click at [379, 331] on button "Iesniegt" at bounding box center [388, 337] width 110 height 27
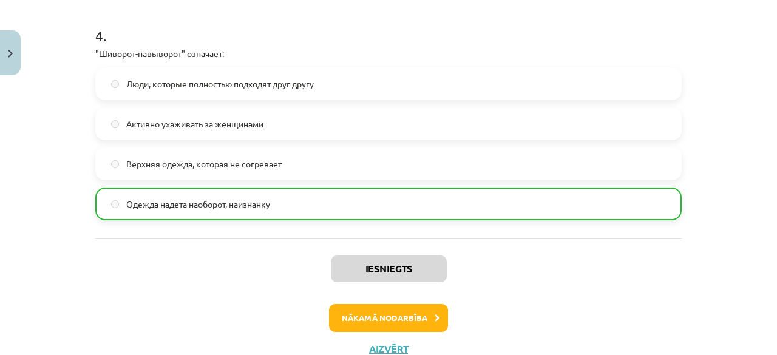
scroll to position [994, 0]
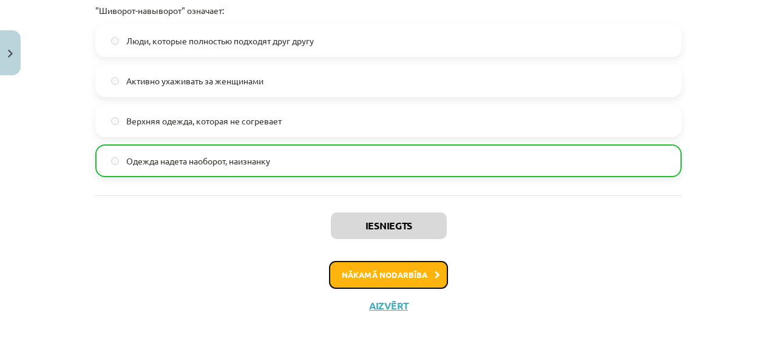
click at [393, 277] on button "Nākamā nodarbība" at bounding box center [388, 275] width 119 height 28
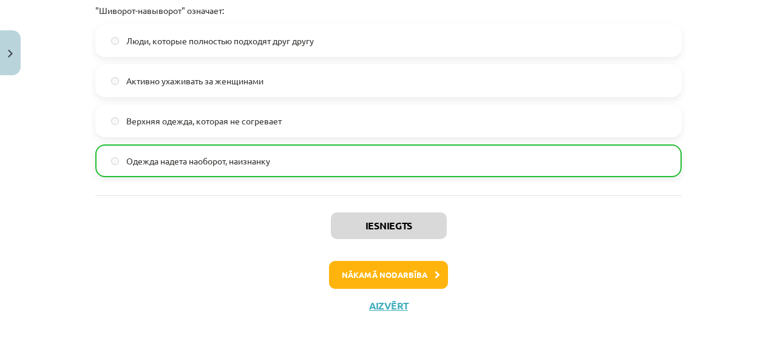
scroll to position [28, 0]
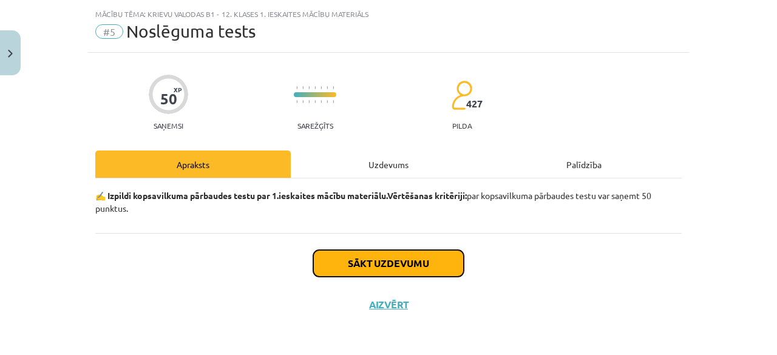
click at [381, 259] on button "Sākt uzdevumu" at bounding box center [388, 263] width 151 height 27
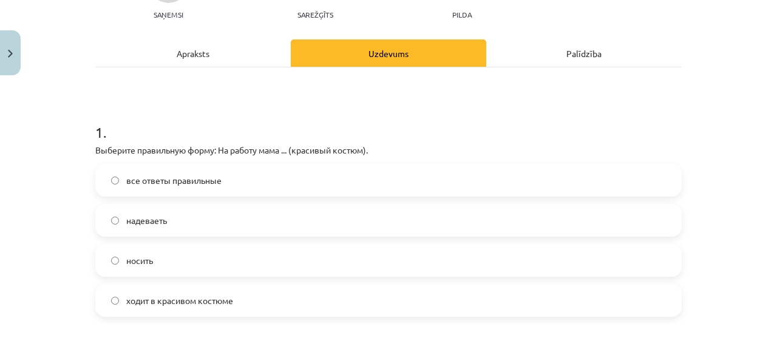
scroll to position [144, 0]
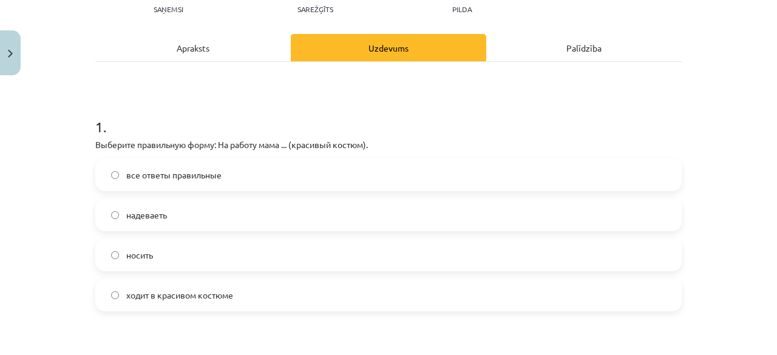
click at [189, 302] on label "ходит в красивом костюме" at bounding box center [389, 295] width 584 height 30
click at [172, 212] on label "надеваеть" at bounding box center [389, 215] width 584 height 30
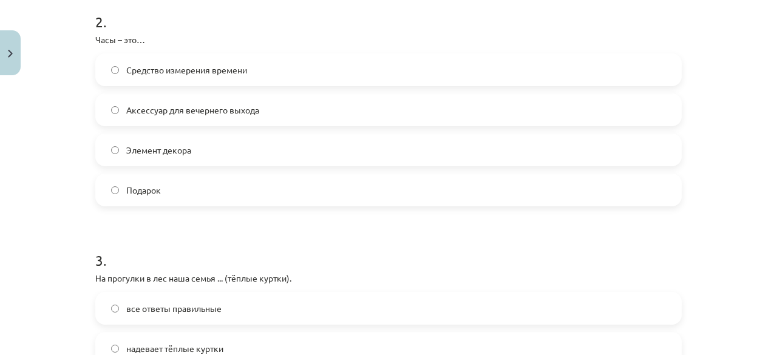
scroll to position [484, 0]
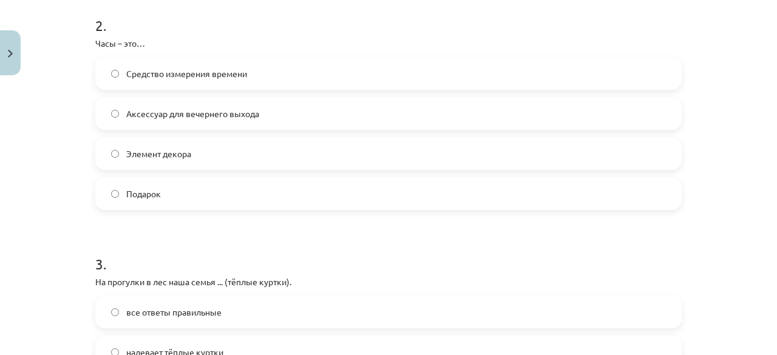
click at [218, 78] on span "Средство измерения времени" at bounding box center [186, 73] width 121 height 13
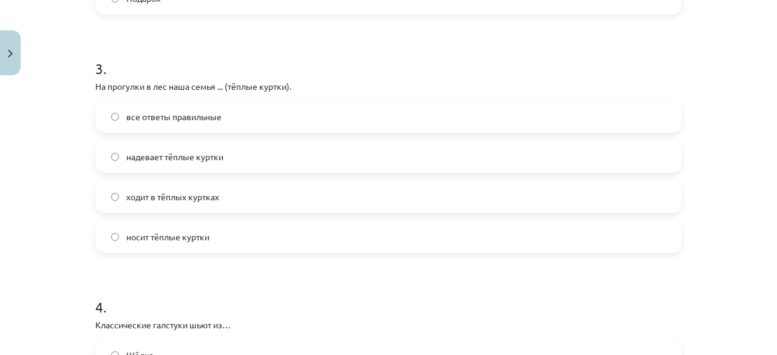
scroll to position [681, 0]
click at [232, 192] on label "ходит в тёплых куртках" at bounding box center [389, 195] width 584 height 30
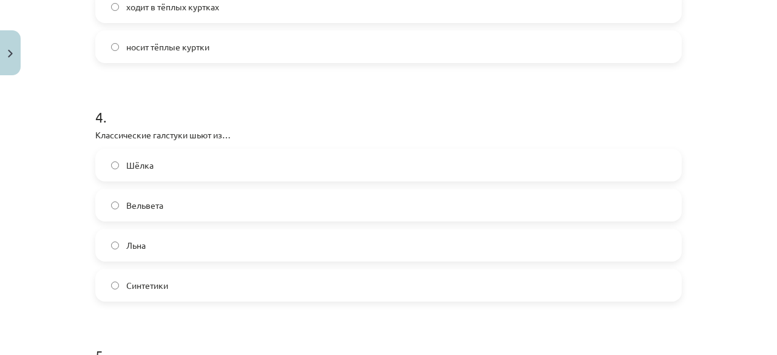
scroll to position [886, 0]
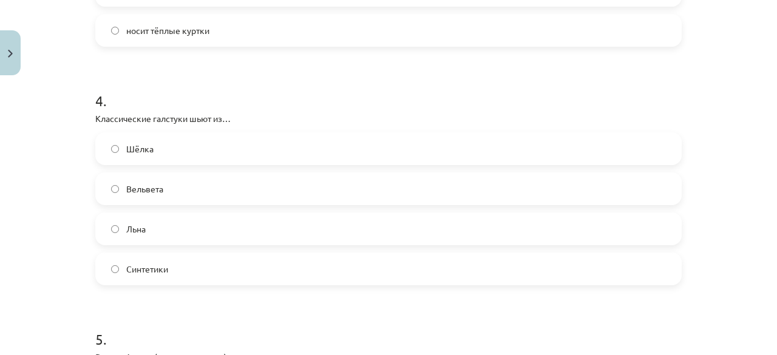
click at [171, 217] on label "Льна" at bounding box center [389, 229] width 584 height 30
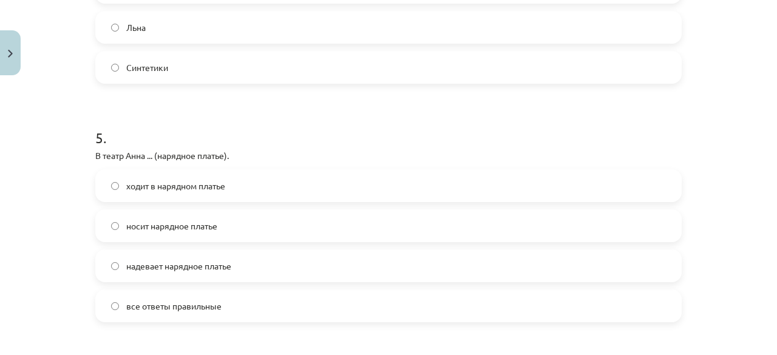
scroll to position [1098, 0]
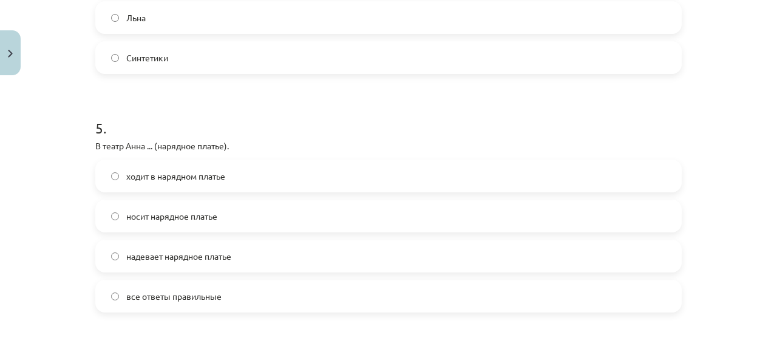
click at [187, 295] on span "все ответы правильные" at bounding box center [173, 296] width 95 height 13
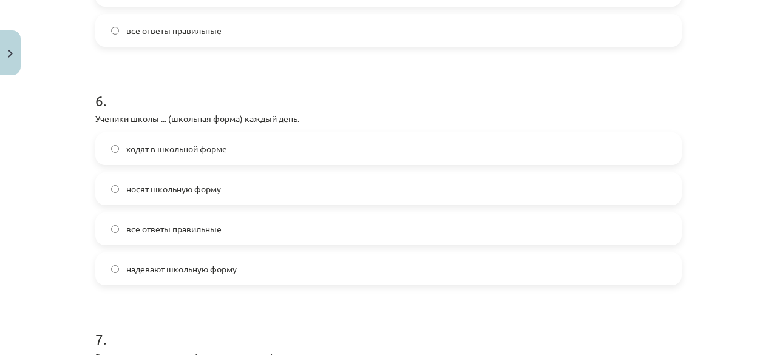
scroll to position [1368, 0]
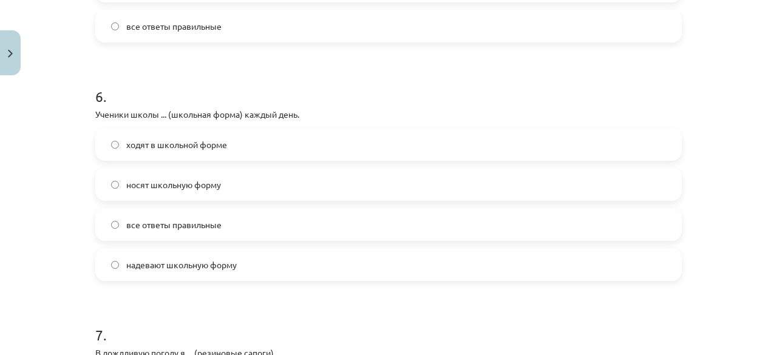
click at [229, 150] on label "ходят в школьной форме" at bounding box center [389, 144] width 584 height 30
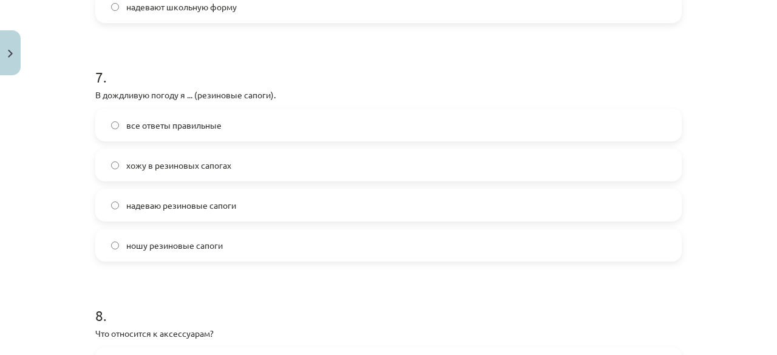
scroll to position [1625, 0]
click at [173, 171] on span "хожу в резиновых сапогах" at bounding box center [178, 166] width 105 height 13
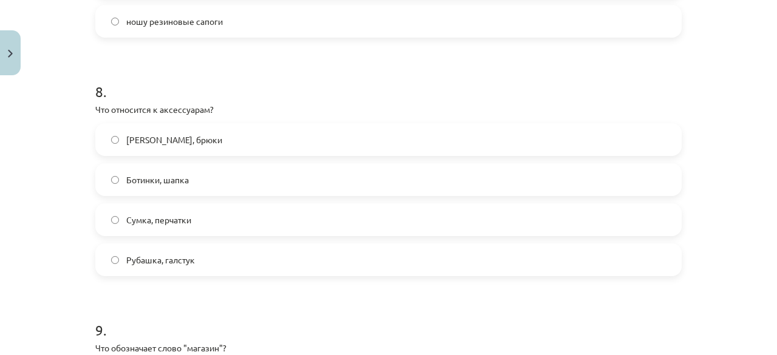
scroll to position [1852, 0]
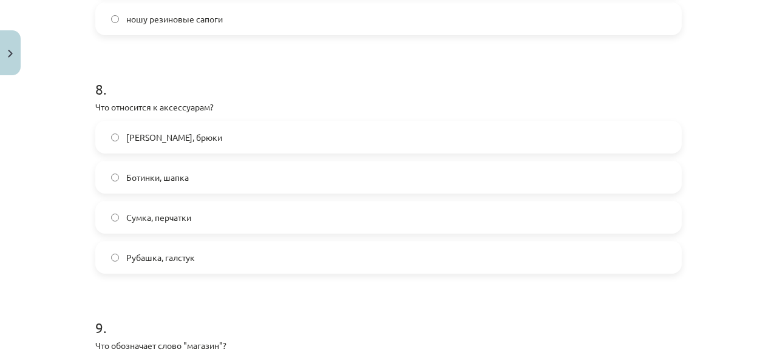
click at [199, 211] on label "Сумка, перчатки" at bounding box center [389, 217] width 584 height 30
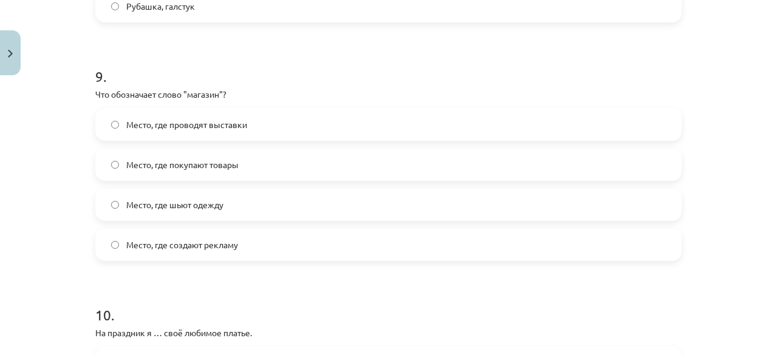
scroll to position [2105, 0]
click at [233, 124] on span "Место, где проводят выставки" at bounding box center [186, 123] width 121 height 13
click at [236, 169] on label "Место, где покупают товары" at bounding box center [389, 163] width 584 height 30
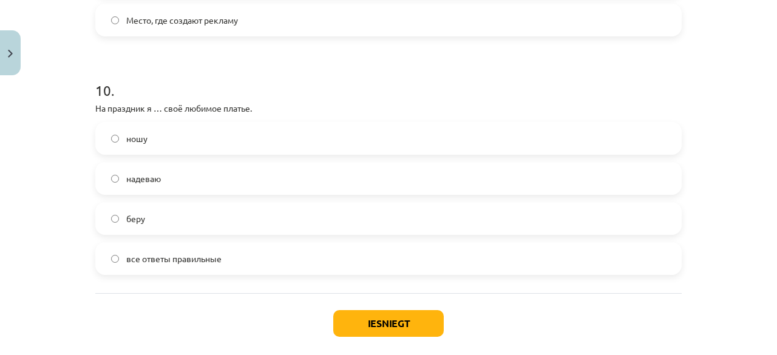
scroll to position [2333, 0]
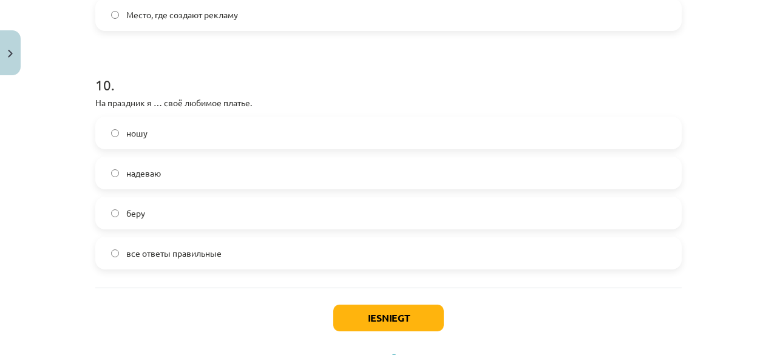
click at [160, 134] on label "ношу" at bounding box center [389, 133] width 584 height 30
click at [399, 321] on button "Iesniegt" at bounding box center [388, 318] width 110 height 27
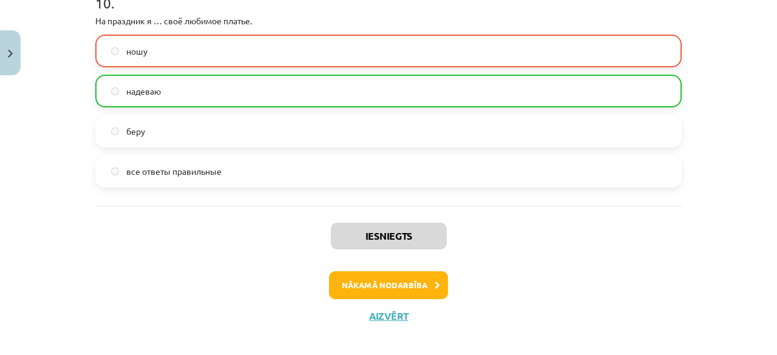
scroll to position [2426, 0]
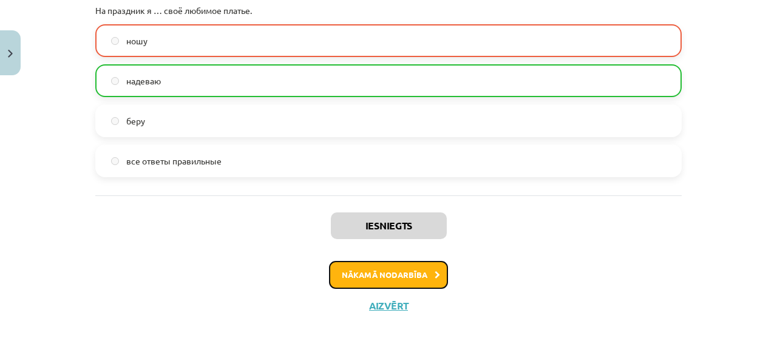
click at [389, 274] on button "Nākamā nodarbība" at bounding box center [388, 275] width 119 height 28
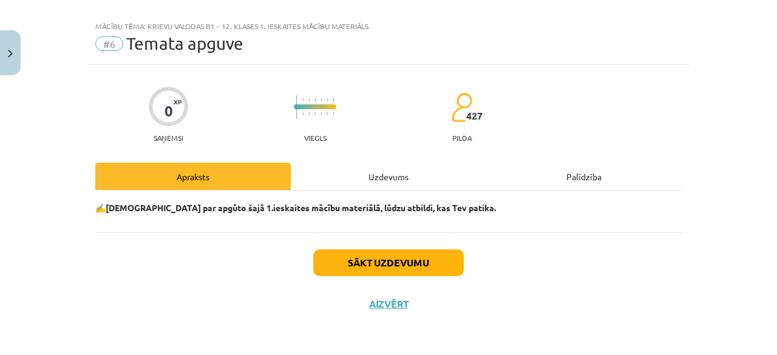
scroll to position [15, 0]
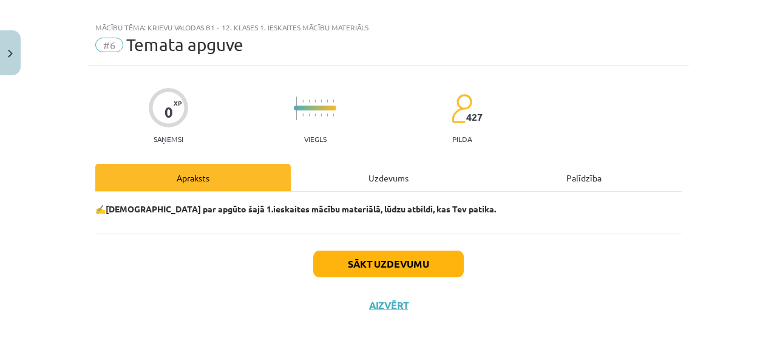
click at [377, 172] on div "Uzdevums" at bounding box center [388, 177] width 195 height 27
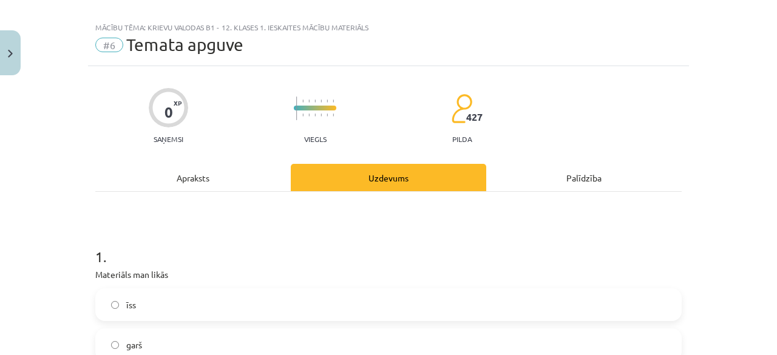
scroll to position [1139, 0]
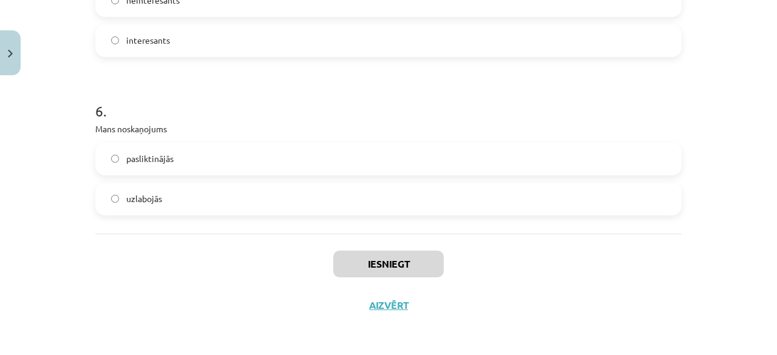
click at [171, 195] on label "uzlabojās" at bounding box center [389, 199] width 584 height 30
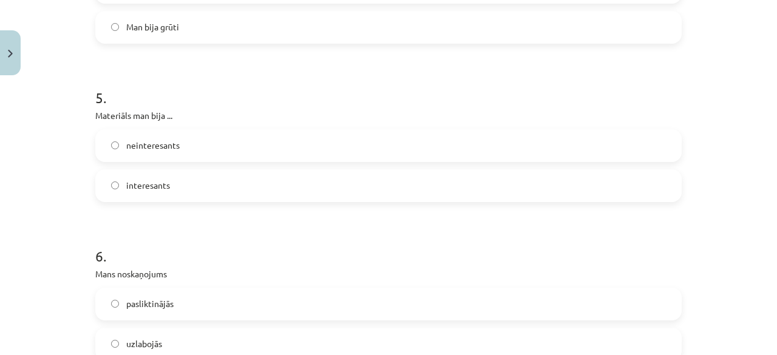
click at [171, 195] on label "interesants" at bounding box center [389, 186] width 584 height 30
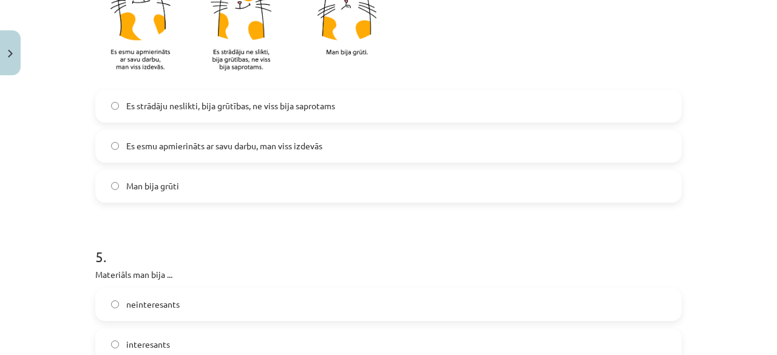
scroll to position [832, 0]
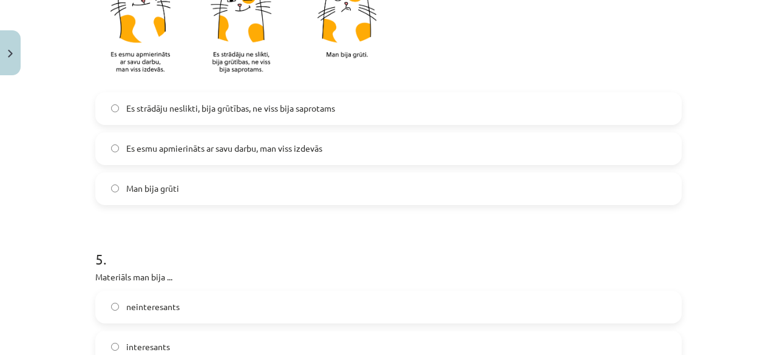
click at [193, 103] on span "Es strādāju neslikti, bija grūtības, ne viss bija saprotams" at bounding box center [230, 108] width 209 height 13
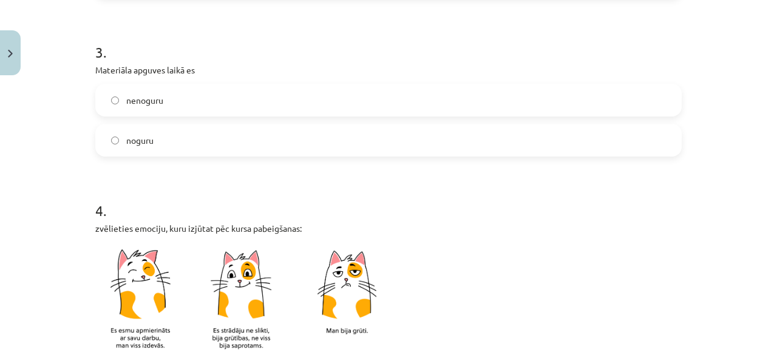
scroll to position [555, 0]
click at [193, 103] on label "nenoguru" at bounding box center [389, 101] width 584 height 30
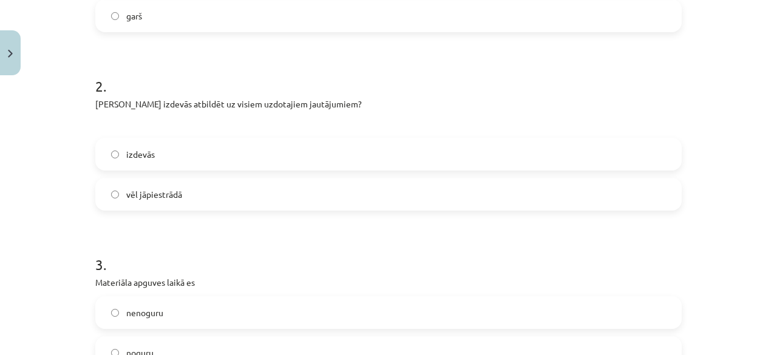
scroll to position [342, 0]
click at [180, 192] on label "vēl jāpiestrādā" at bounding box center [389, 195] width 584 height 30
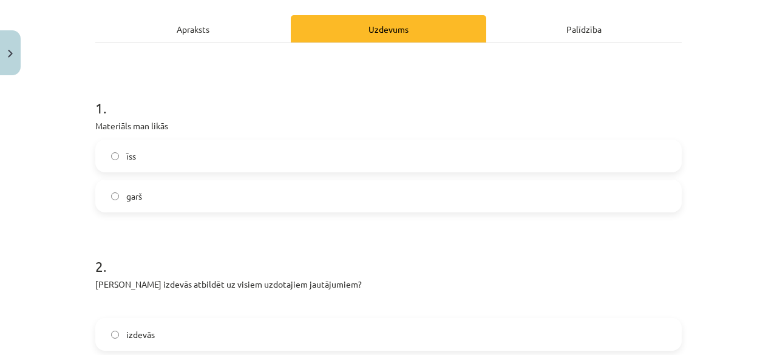
scroll to position [161, 0]
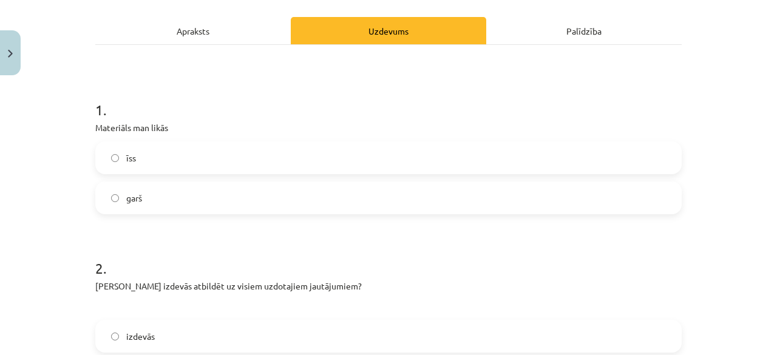
click at [177, 154] on label "īss" at bounding box center [389, 158] width 584 height 30
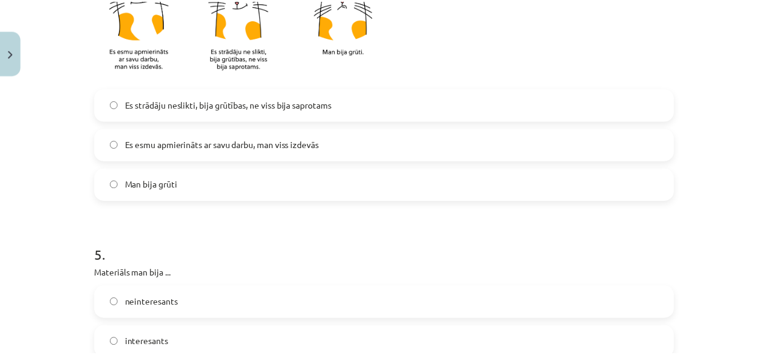
scroll to position [1139, 0]
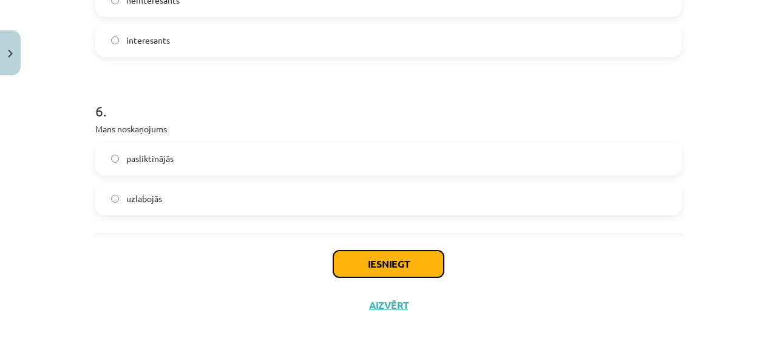
click at [379, 265] on button "Iesniegt" at bounding box center [388, 264] width 110 height 27
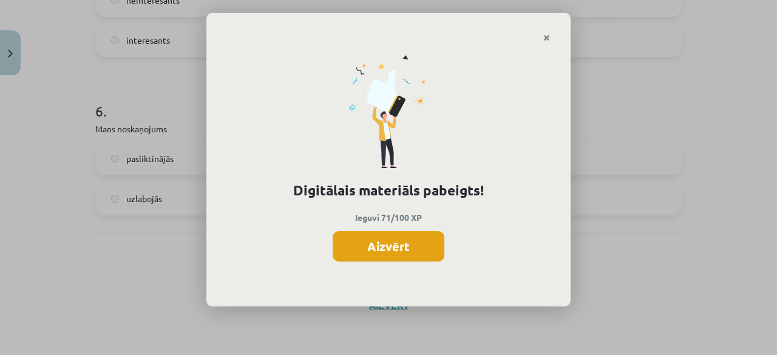
click at [399, 240] on button "Aizvērt" at bounding box center [389, 246] width 112 height 30
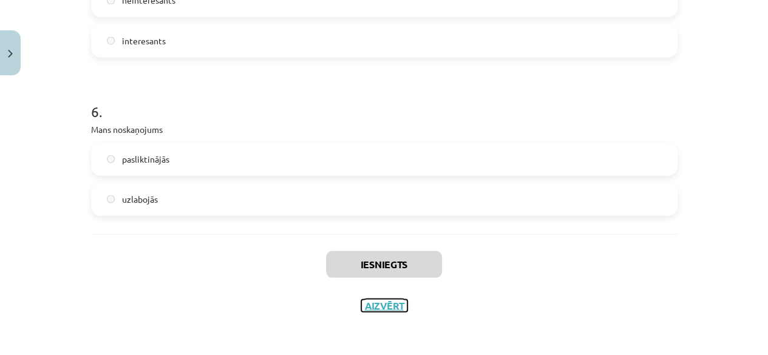
click at [381, 302] on button "Aizvērt" at bounding box center [384, 305] width 46 height 12
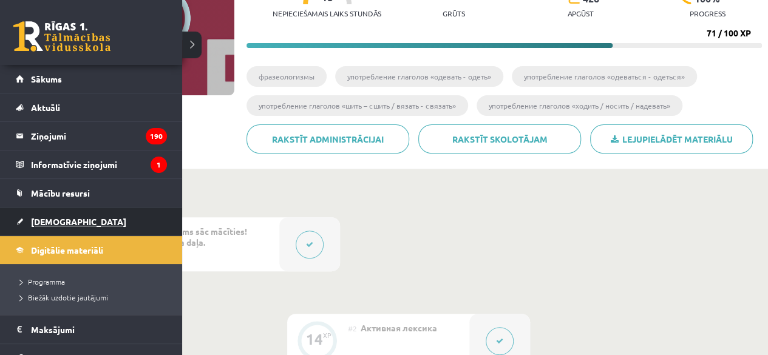
click at [59, 220] on span "[DEMOGRAPHIC_DATA]" at bounding box center [78, 221] width 95 height 11
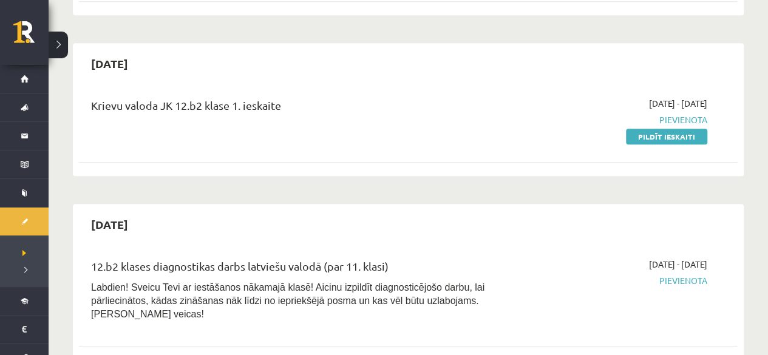
scroll to position [361, 0]
click at [644, 128] on link "Pildīt ieskaiti" at bounding box center [666, 136] width 81 height 16
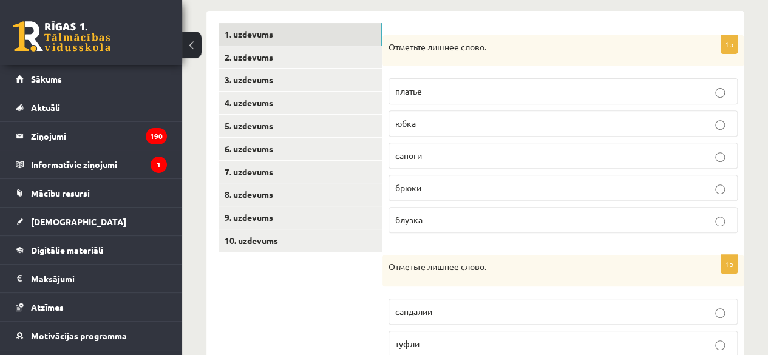
scroll to position [197, 0]
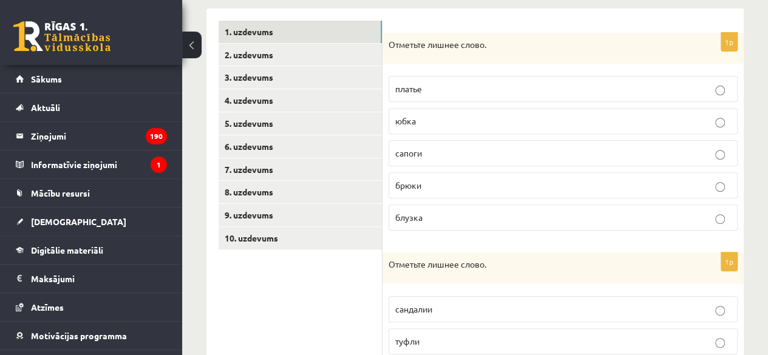
click at [444, 218] on p "блузка" at bounding box center [563, 217] width 336 height 13
click at [445, 157] on p "сапоги" at bounding box center [563, 153] width 336 height 13
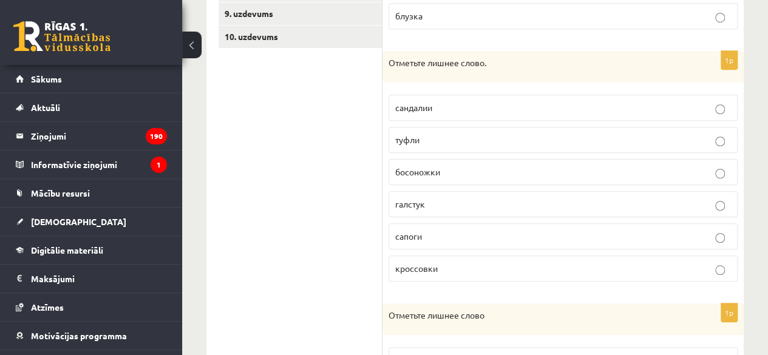
scroll to position [404, 0]
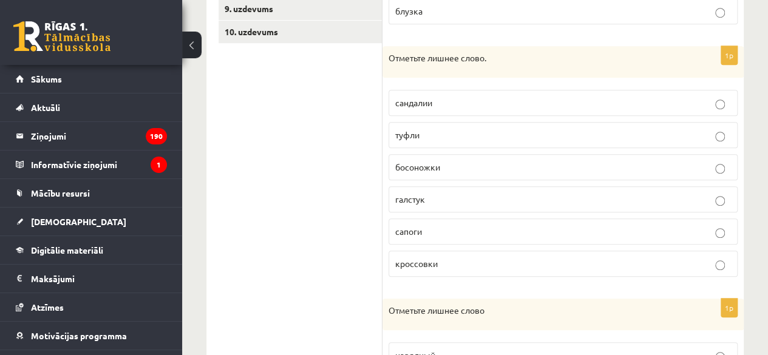
click at [440, 199] on p "галстук" at bounding box center [563, 199] width 336 height 13
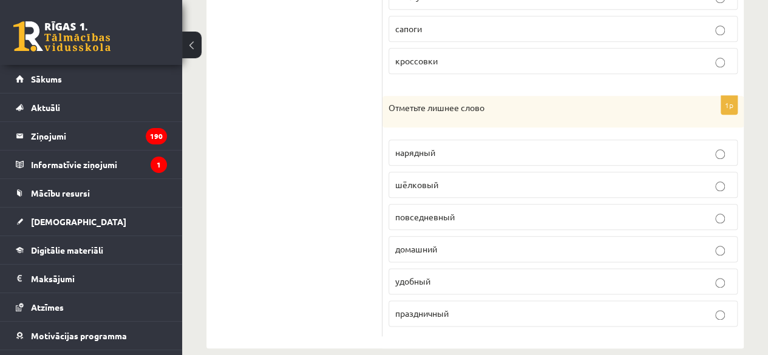
scroll to position [607, 0]
click at [463, 307] on p "праздничный" at bounding box center [563, 313] width 336 height 13
click at [448, 180] on p "шёлковый" at bounding box center [563, 184] width 336 height 13
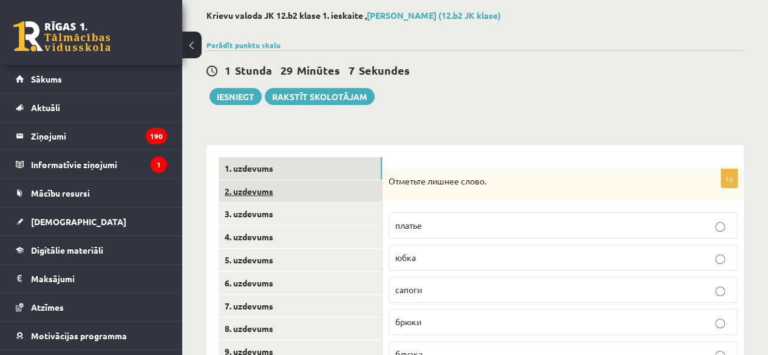
scroll to position [58, 0]
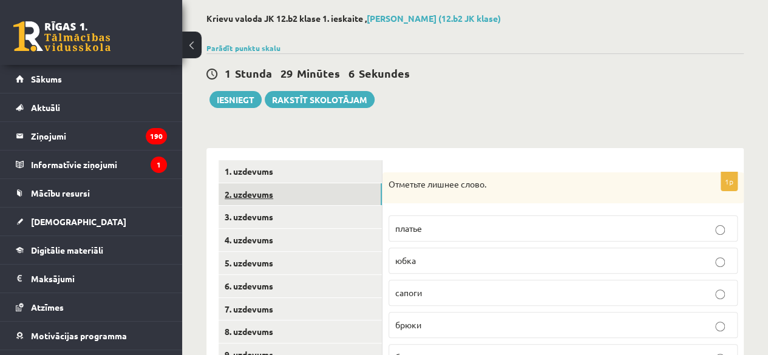
click at [291, 187] on link "2. uzdevums" at bounding box center [300, 194] width 163 height 22
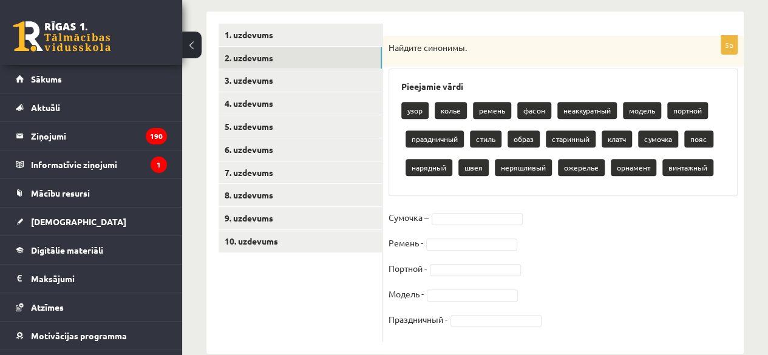
scroll to position [216, 0]
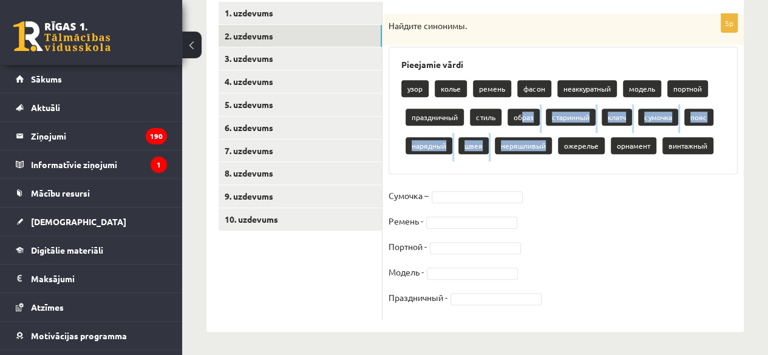
drag, startPoint x: 521, startPoint y: 116, endPoint x: 525, endPoint y: 154, distance: 38.5
click at [525, 154] on div "узор колье ремень фасон неаккуратный модель портной праздничный стиль образ ста…" at bounding box center [563, 119] width 324 height 86
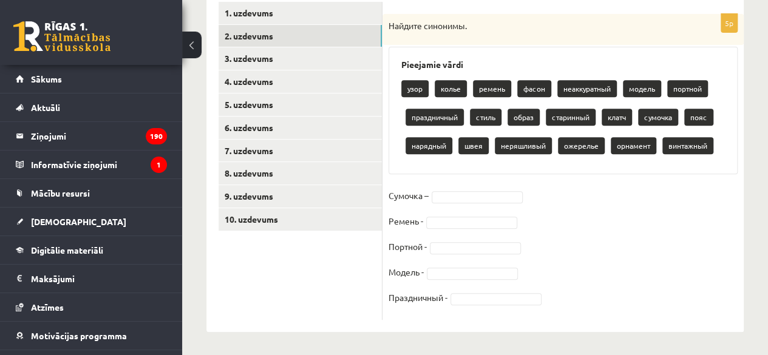
click at [570, 171] on div "Pieejamie vārdi узор колье ремень фасон неаккуратный модель портной праздничный…" at bounding box center [563, 110] width 349 height 127
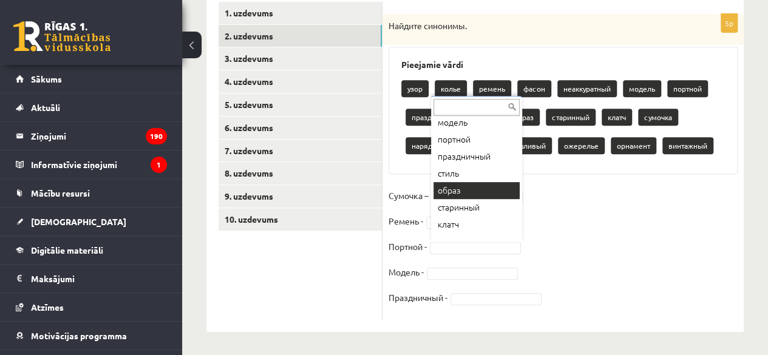
scroll to position [106, 0]
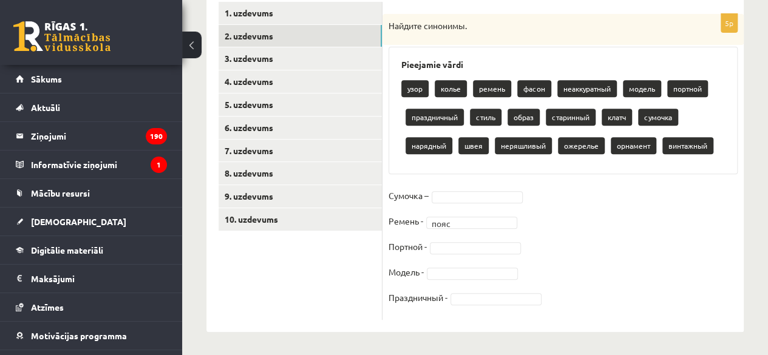
click at [470, 240] on fieldset "Сумочка – Ремень - пояс **** Портной - Модель - Праздничный -" at bounding box center [563, 249] width 349 height 127
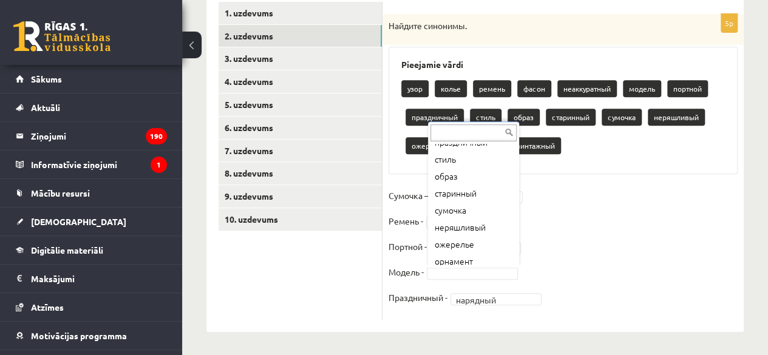
scroll to position [140, 0]
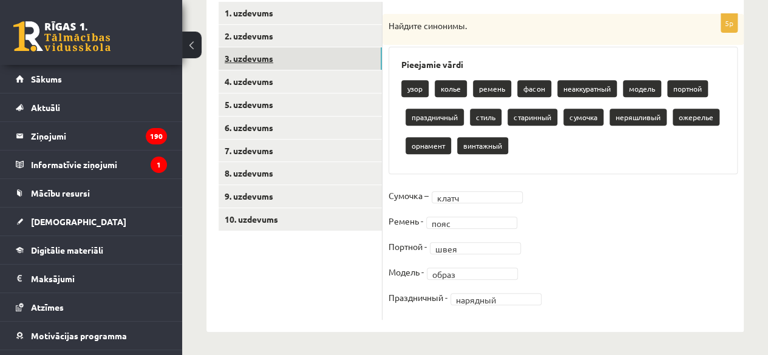
click at [301, 54] on link "3. uzdevums" at bounding box center [300, 58] width 163 height 22
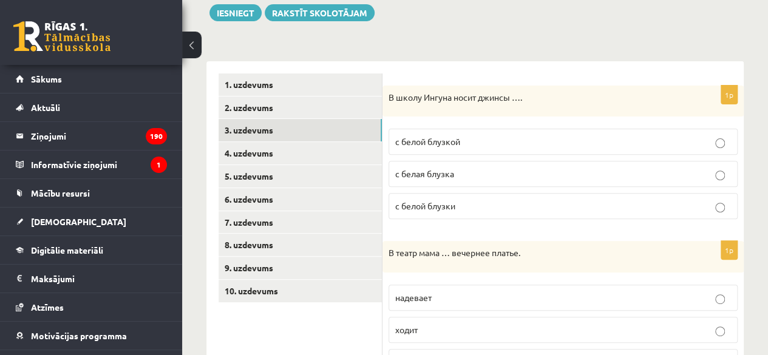
scroll to position [148, 0]
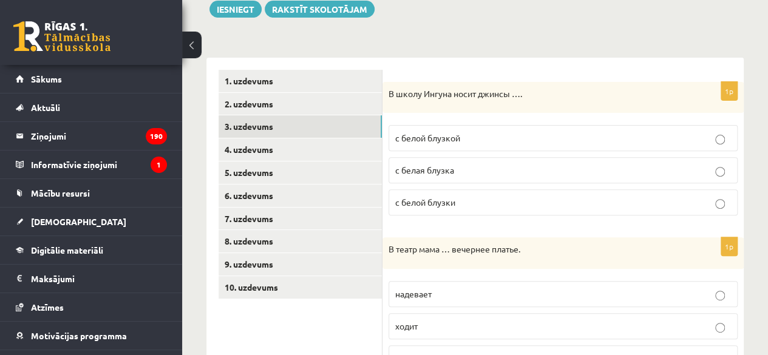
click at [463, 132] on p "с белой блузкой" at bounding box center [563, 138] width 336 height 13
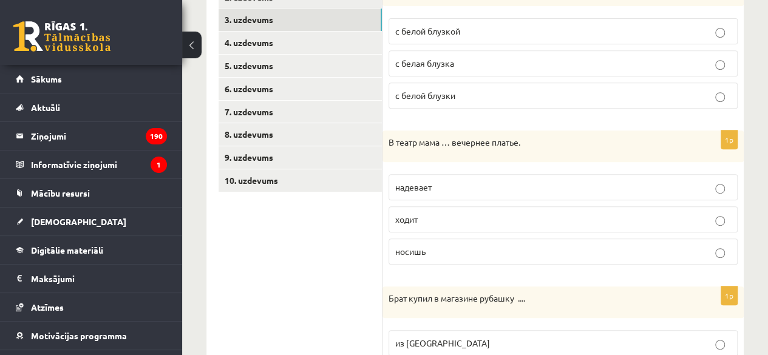
scroll to position [255, 0]
click at [441, 189] on p "надевает" at bounding box center [563, 187] width 336 height 13
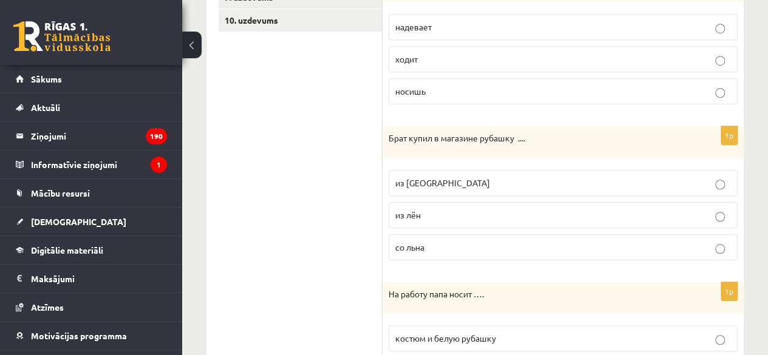
scroll to position [424, 0]
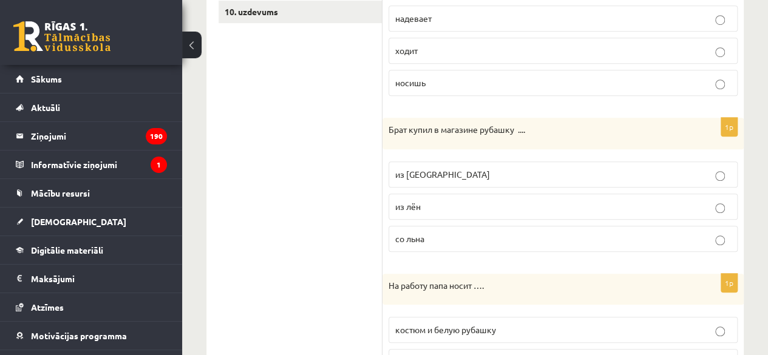
click at [446, 171] on p "из льна" at bounding box center [563, 174] width 336 height 13
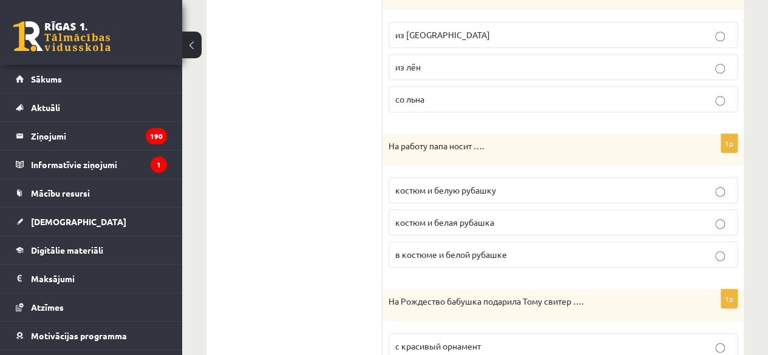
scroll to position [568, 0]
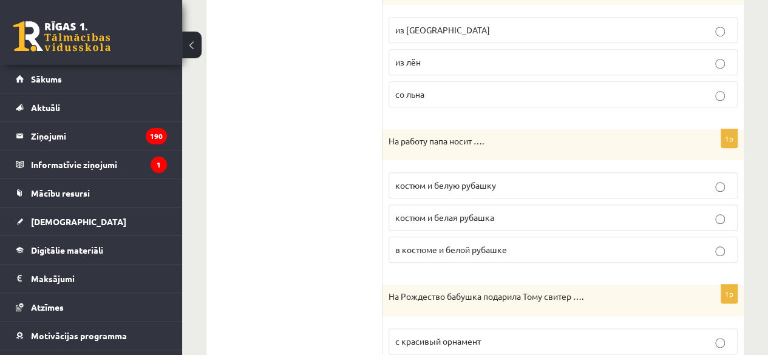
click at [446, 180] on span "костюм и белую рубашку" at bounding box center [445, 185] width 101 height 11
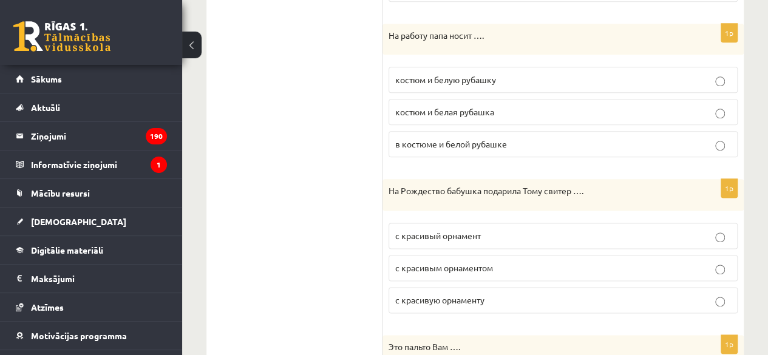
scroll to position [719, 0]
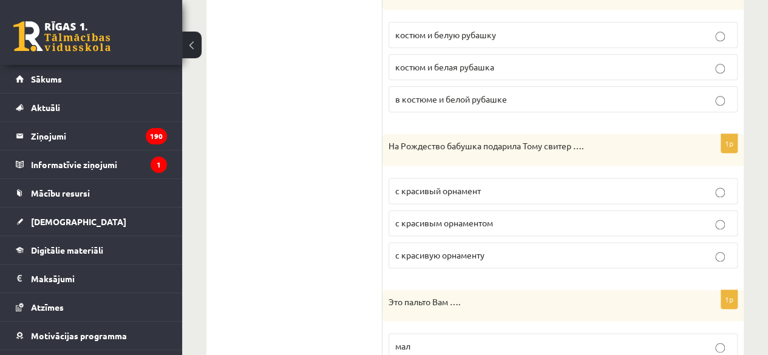
click at [501, 221] on p "с красивым орнаментом" at bounding box center [563, 223] width 336 height 13
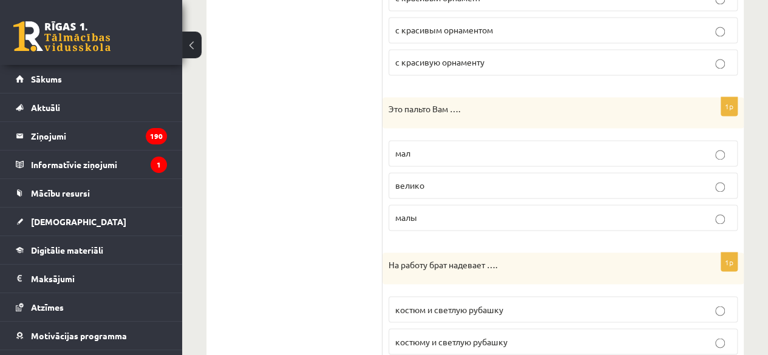
scroll to position [915, 0]
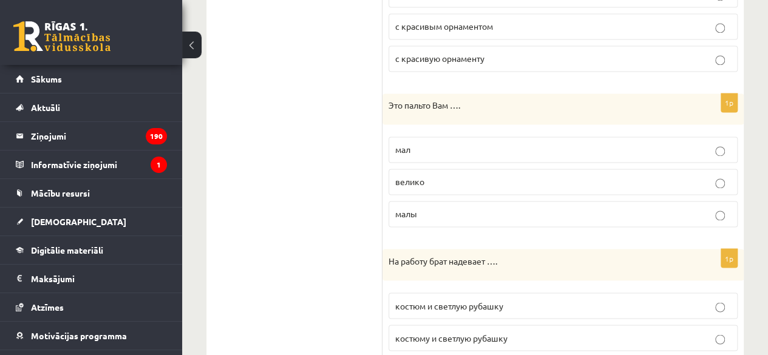
click at [439, 175] on p "велико" at bounding box center [563, 181] width 336 height 13
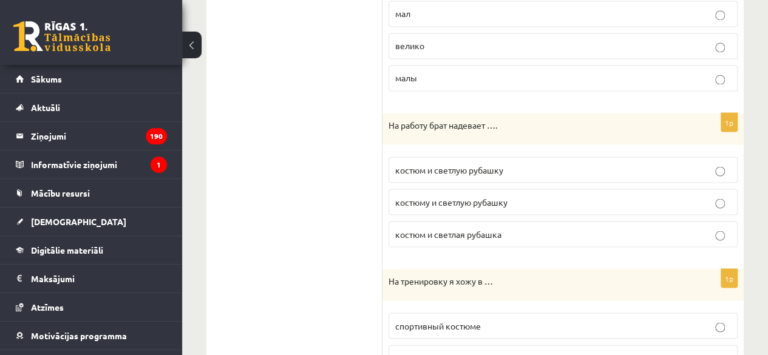
scroll to position [1053, 0]
click at [497, 163] on span "костюм и светлую рубашку" at bounding box center [449, 168] width 108 height 11
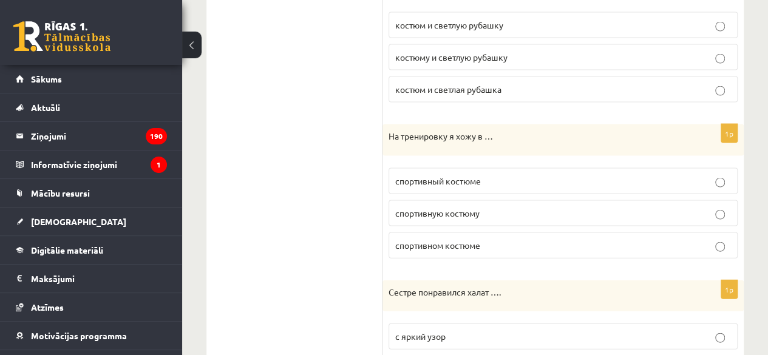
scroll to position [1203, 0]
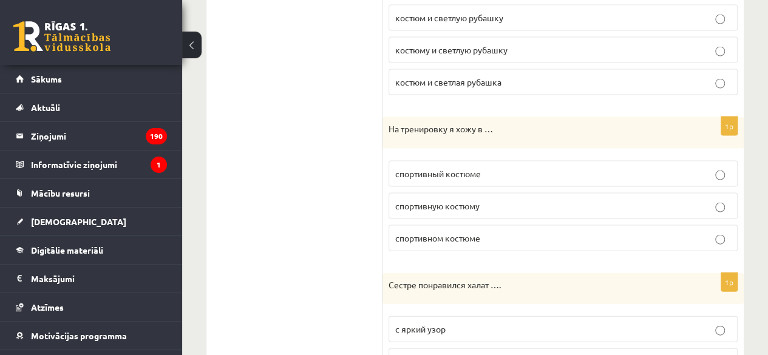
click at [472, 232] on span "спортивном костюме" at bounding box center [437, 237] width 85 height 11
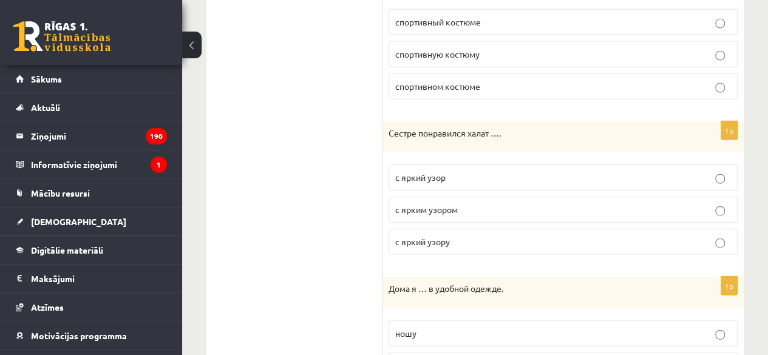
scroll to position [1365, 0]
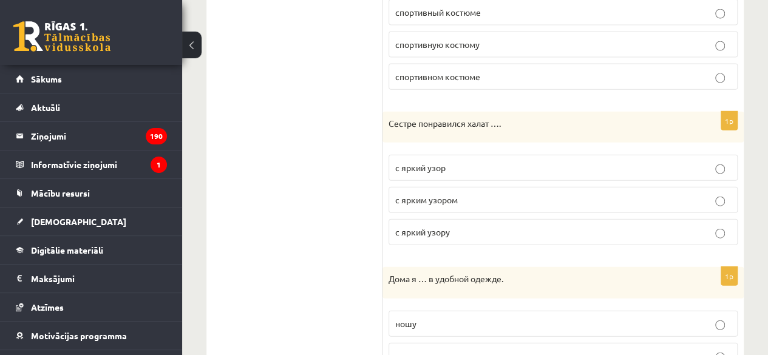
click at [462, 194] on p "с ярким узором" at bounding box center [563, 200] width 336 height 13
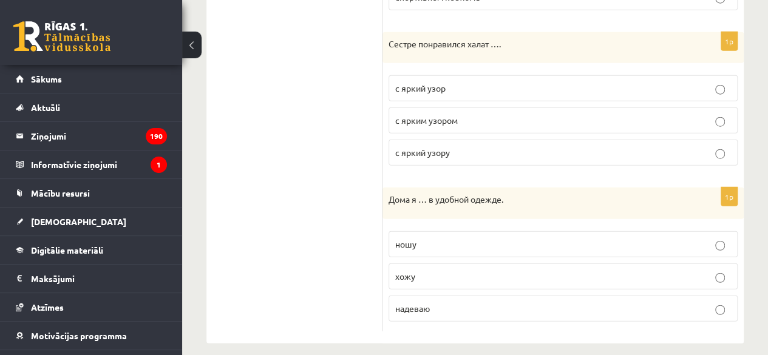
click at [431, 302] on p "надеваю" at bounding box center [563, 308] width 336 height 13
click at [430, 238] on p "ношу" at bounding box center [563, 244] width 336 height 13
click at [433, 270] on p "хожу" at bounding box center [563, 276] width 336 height 13
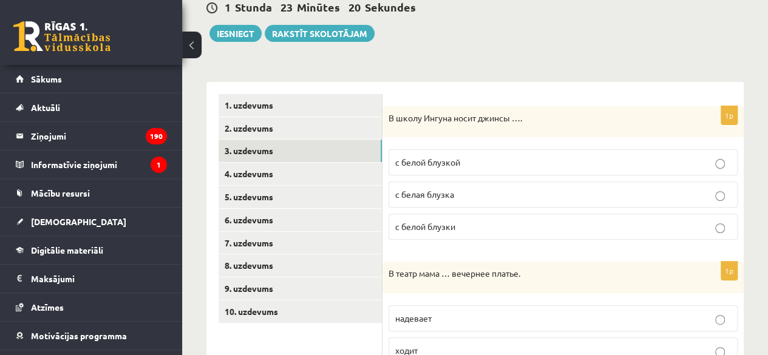
scroll to position [129, 0]
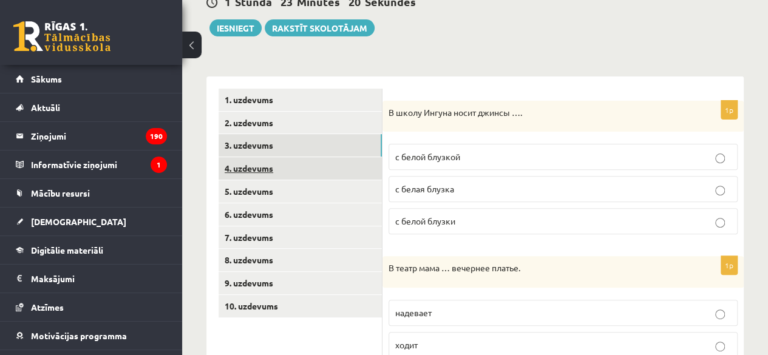
click at [266, 163] on link "4. uzdevums" at bounding box center [300, 168] width 163 height 22
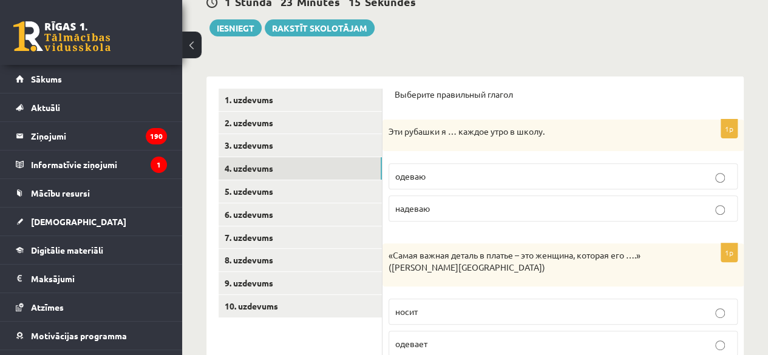
click at [461, 173] on p "одеваю" at bounding box center [563, 176] width 336 height 13
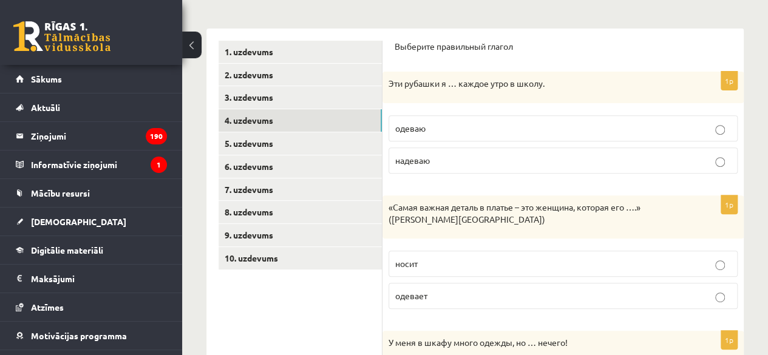
scroll to position [175, 0]
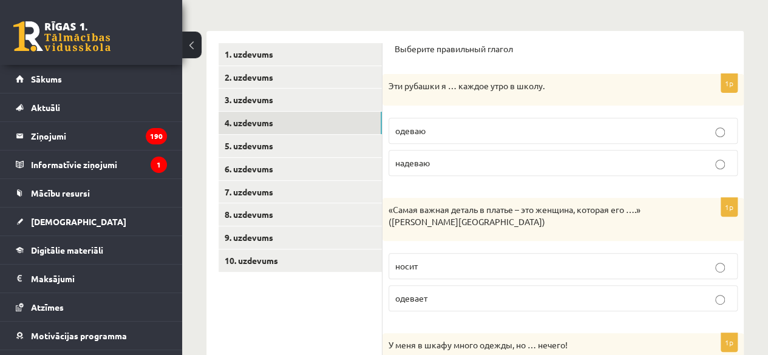
click at [444, 158] on p "надеваю" at bounding box center [563, 163] width 336 height 13
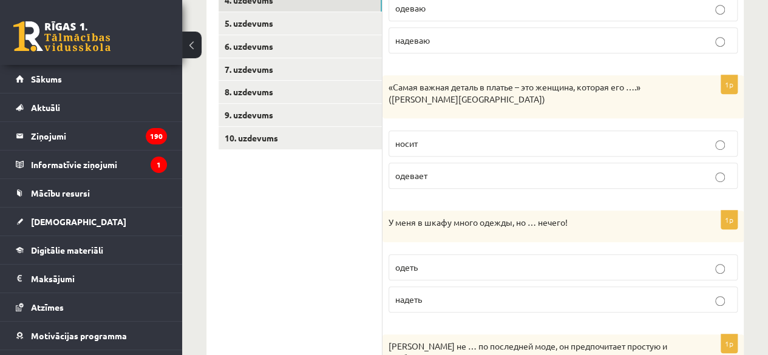
scroll to position [299, 0]
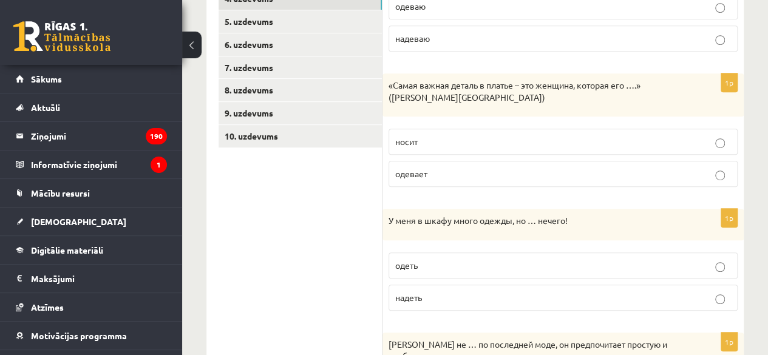
click at [444, 137] on p "носит" at bounding box center [563, 141] width 336 height 13
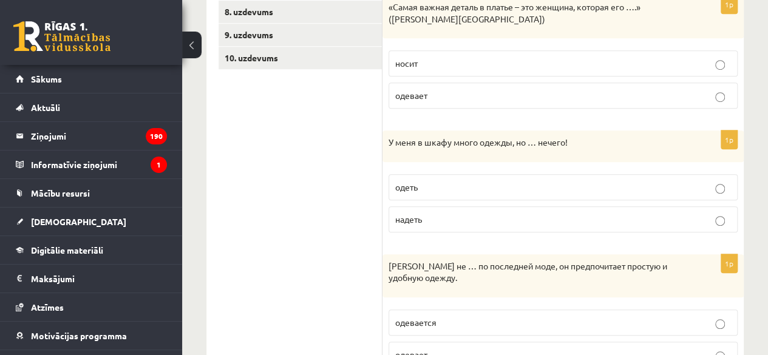
scroll to position [382, 0]
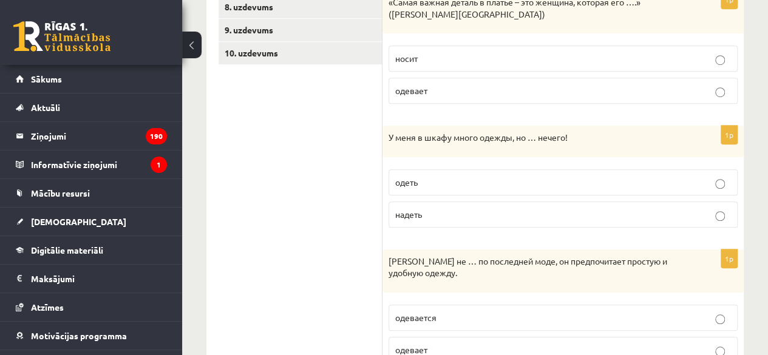
click at [447, 184] on p "одеть" at bounding box center [563, 182] width 336 height 13
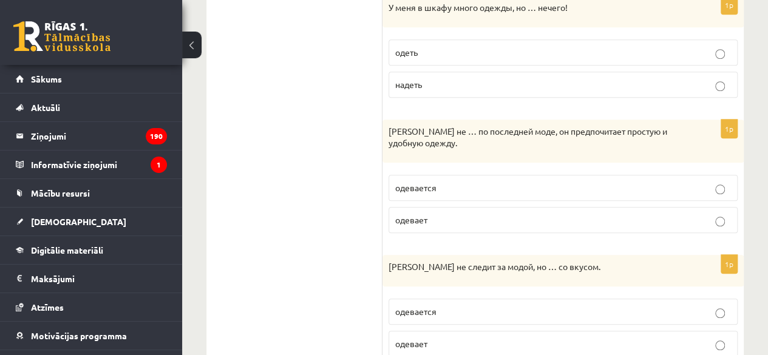
scroll to position [514, 0]
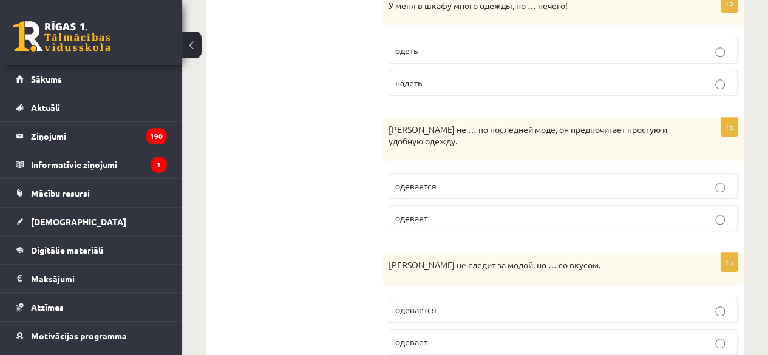
click at [441, 185] on p "одевается" at bounding box center [563, 186] width 336 height 13
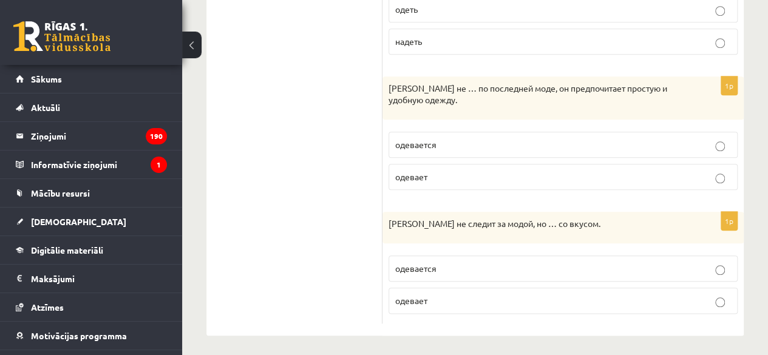
click at [453, 262] on p "одевается" at bounding box center [563, 268] width 336 height 13
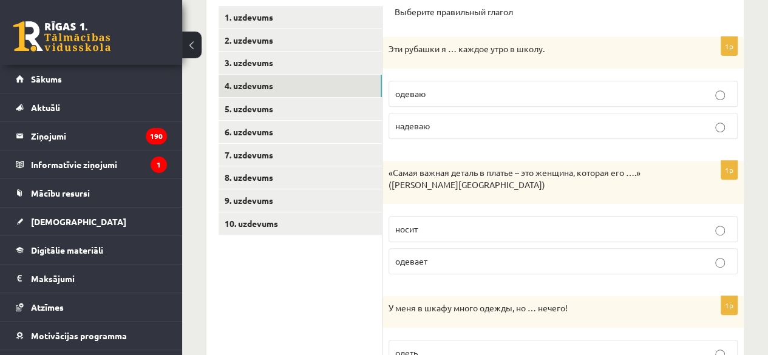
scroll to position [211, 0]
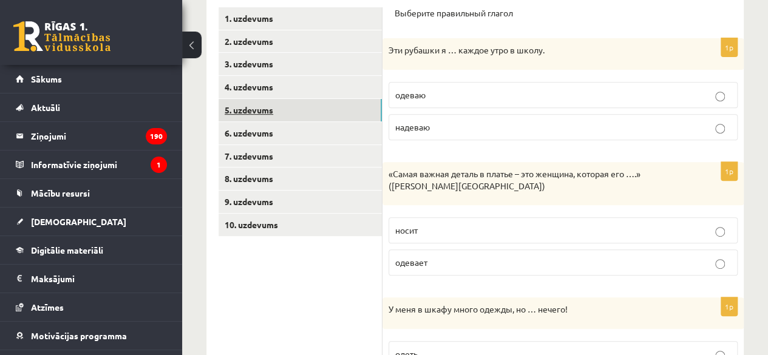
click at [258, 114] on link "5. uzdevums" at bounding box center [300, 110] width 163 height 22
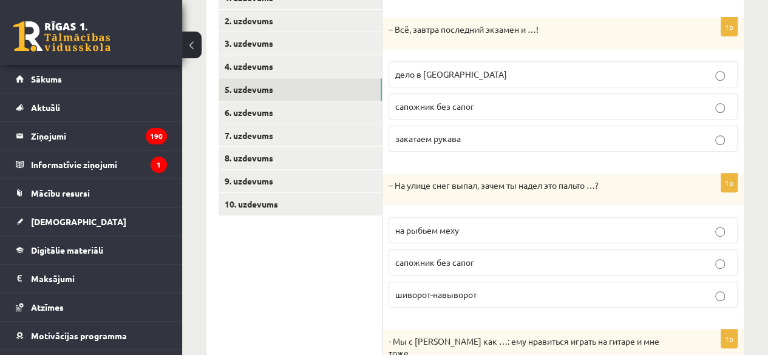
scroll to position [234, 0]
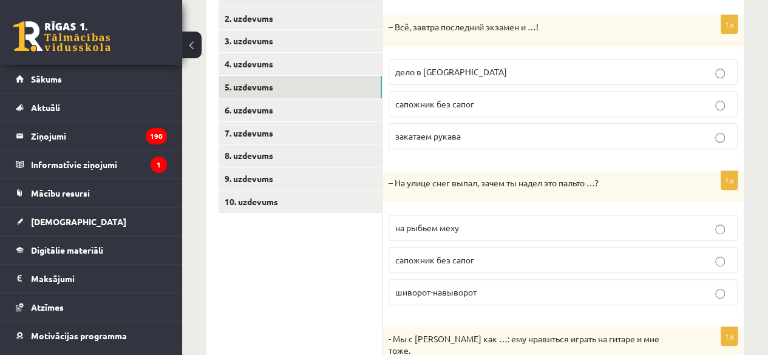
click at [461, 67] on p "дело в шляпе" at bounding box center [563, 72] width 336 height 13
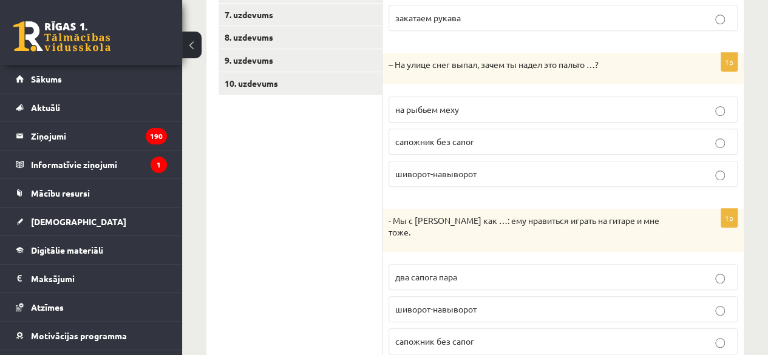
scroll to position [353, 0]
click at [478, 168] on p "шиворот-навыворот" at bounding box center [563, 173] width 336 height 13
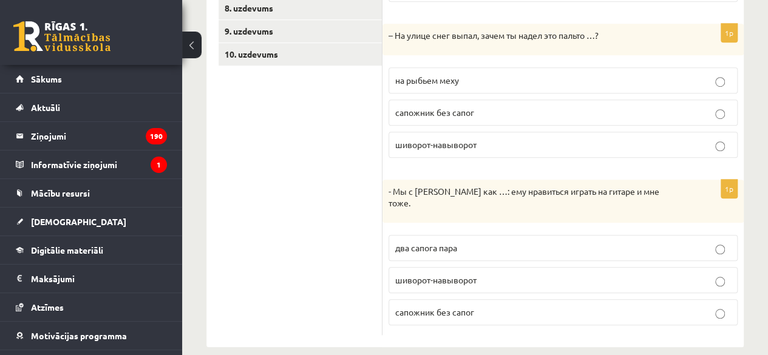
click at [457, 242] on span "два сапога пара" at bounding box center [426, 247] width 62 height 11
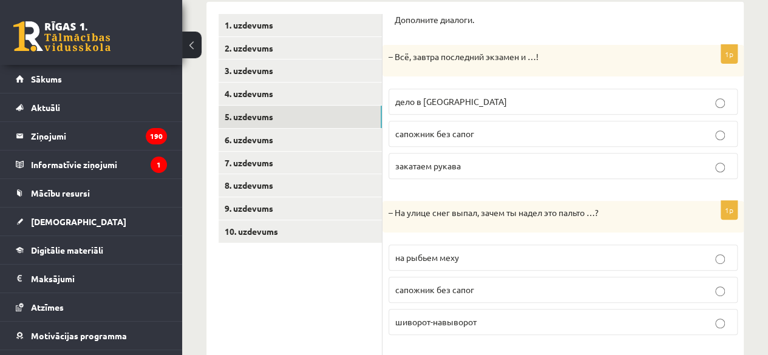
scroll to position [193, 0]
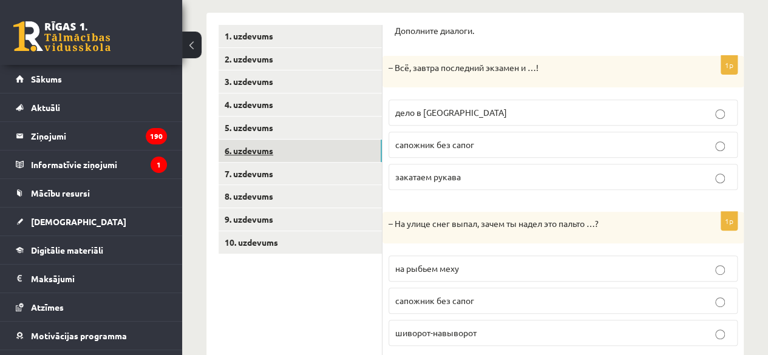
click at [276, 149] on link "6. uzdevums" at bounding box center [300, 151] width 163 height 22
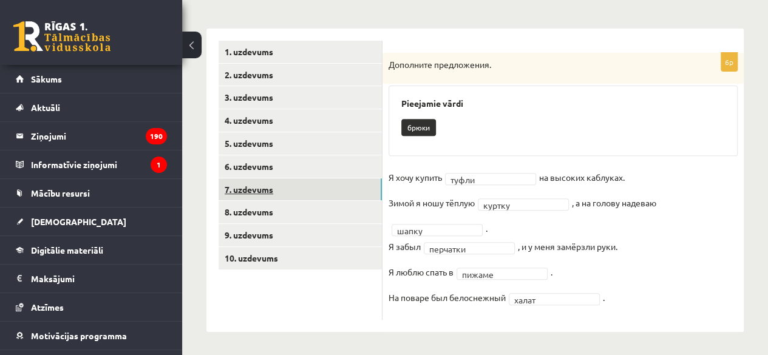
click at [291, 188] on link "7. uzdevums" at bounding box center [300, 189] width 163 height 22
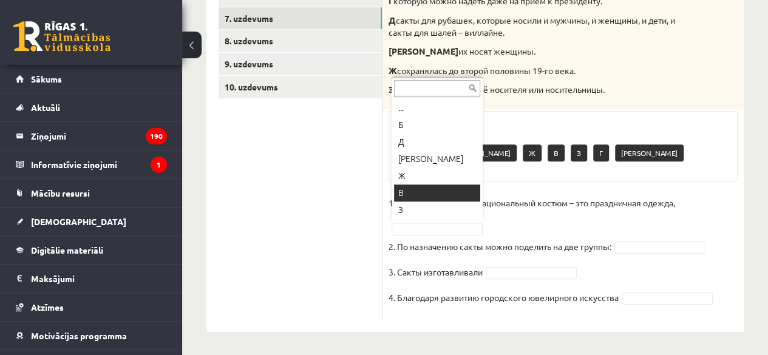
scroll to position [32, 0]
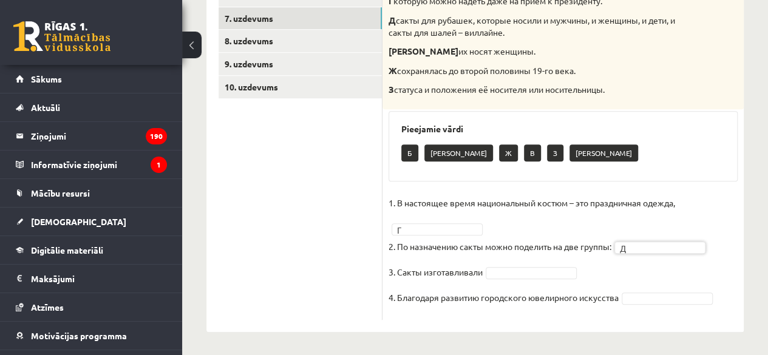
click at [633, 160] on div "Б А Ж В З Е" at bounding box center [563, 154] width 324 height 29
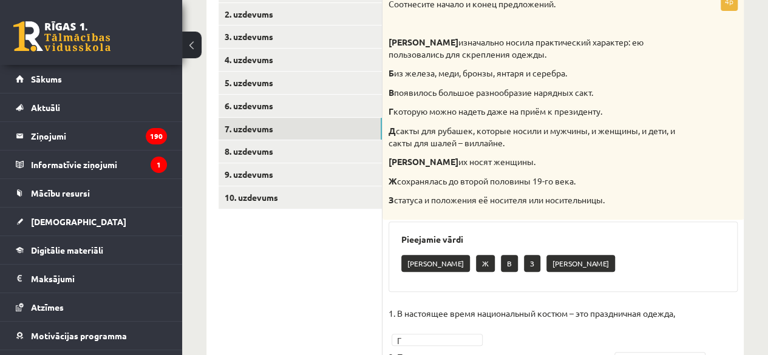
scroll to position [348, 0]
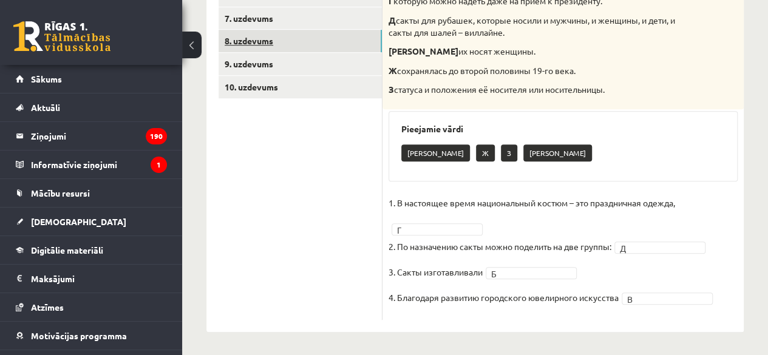
click at [285, 39] on link "8. uzdevums" at bounding box center [300, 41] width 163 height 22
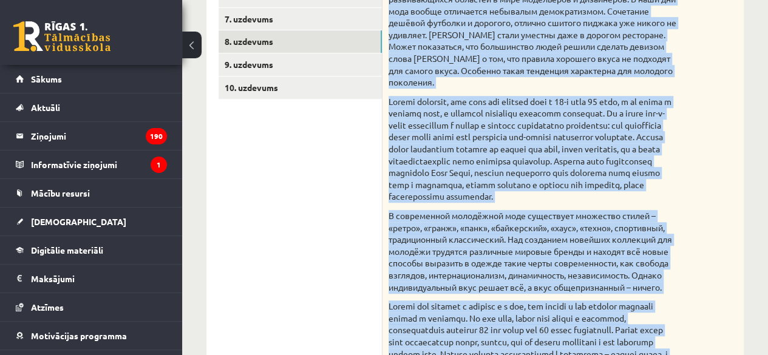
scroll to position [810, 0]
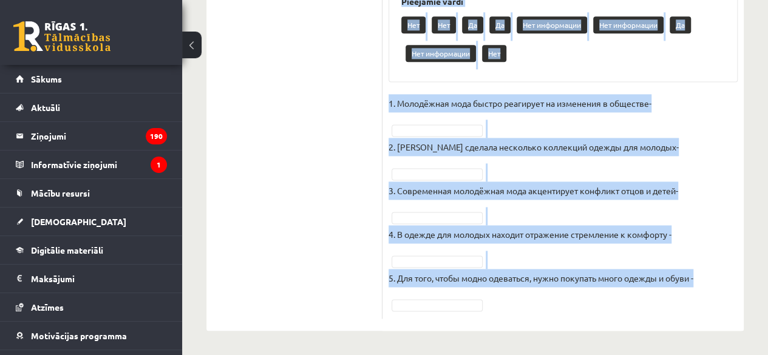
drag, startPoint x: 388, startPoint y: 240, endPoint x: 556, endPoint y: 384, distance: 221.3
copy div "Прочитайте текст и выполните задание. Главное отличие молодёжной моды состоит в…"
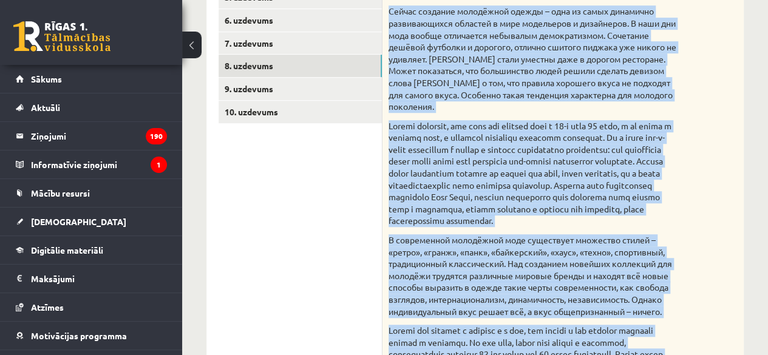
scroll to position [323, 0]
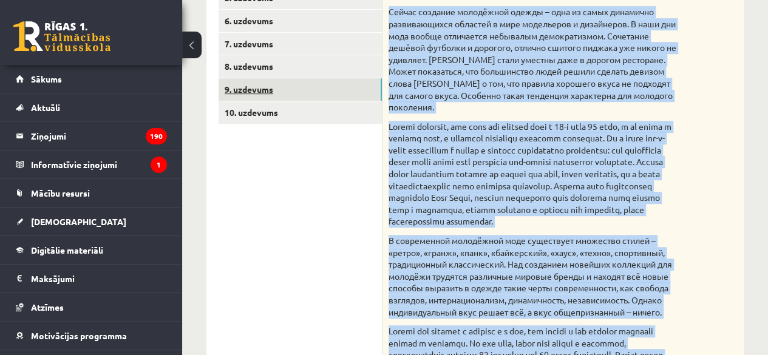
click at [299, 85] on link "9. uzdevums" at bounding box center [300, 89] width 163 height 22
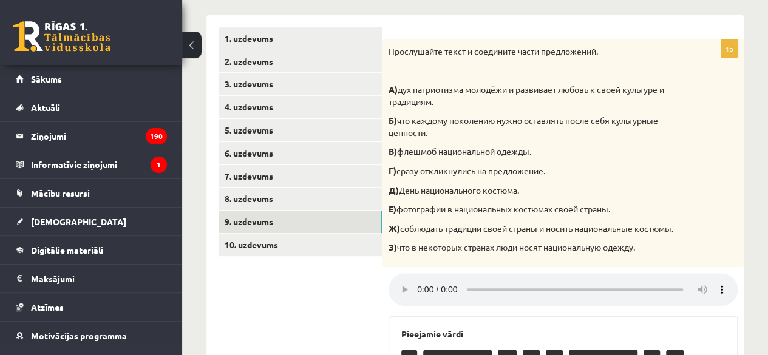
scroll to position [189, 0]
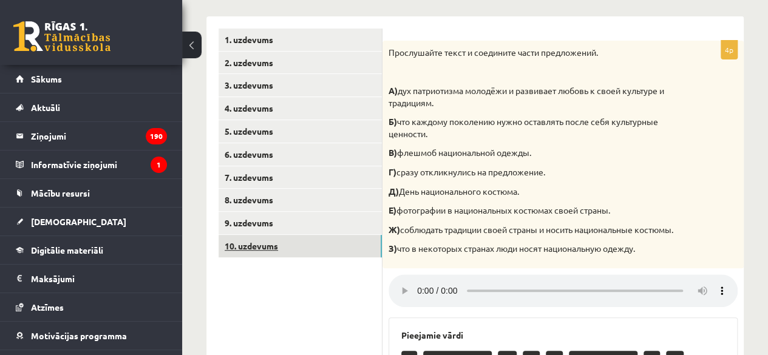
click at [303, 238] on link "10. uzdevums" at bounding box center [300, 246] width 163 height 22
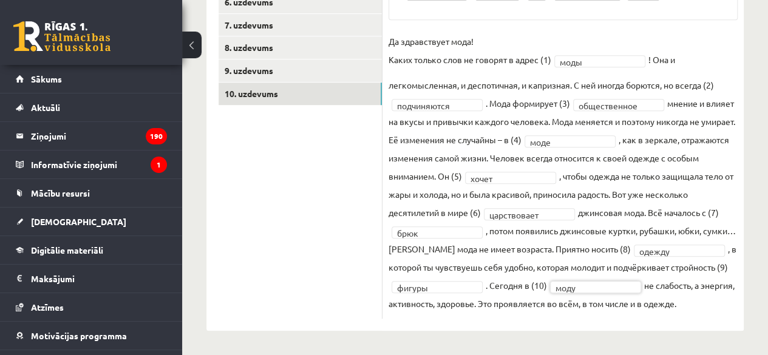
scroll to position [359, 0]
click at [705, 285] on fieldset "**********" at bounding box center [563, 172] width 349 height 280
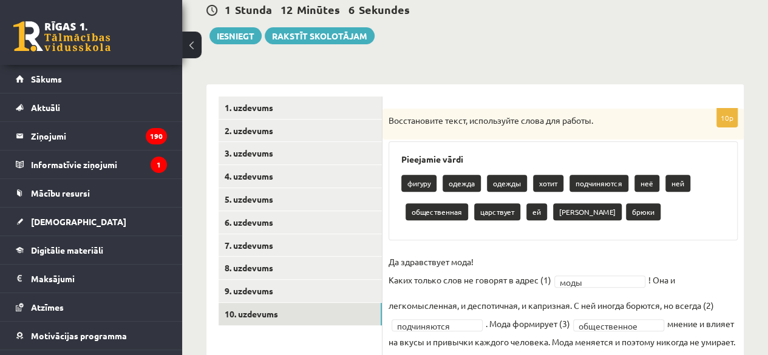
scroll to position [120, 0]
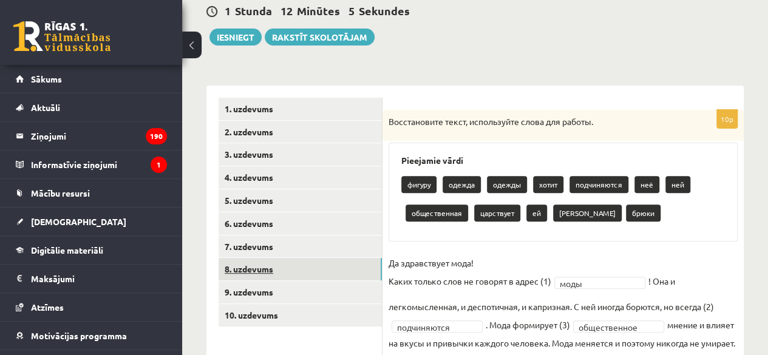
click at [289, 272] on link "8. uzdevums" at bounding box center [300, 269] width 163 height 22
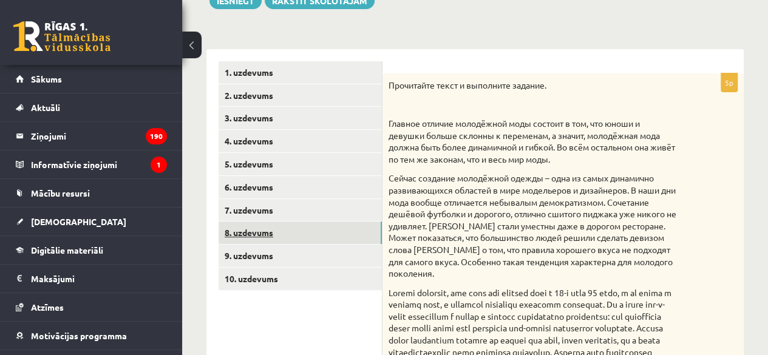
scroll to position [155, 0]
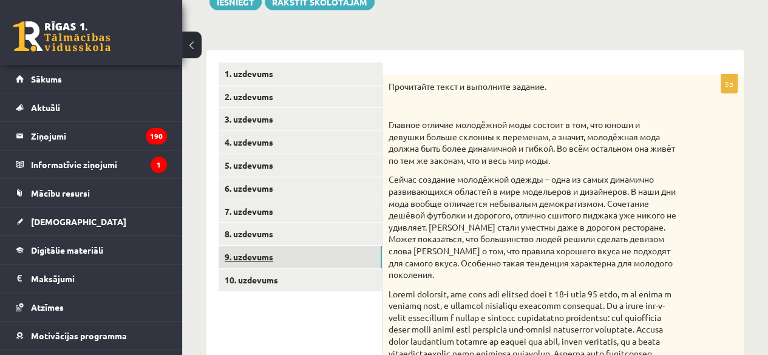
click at [270, 256] on link "9. uzdevums" at bounding box center [300, 257] width 163 height 22
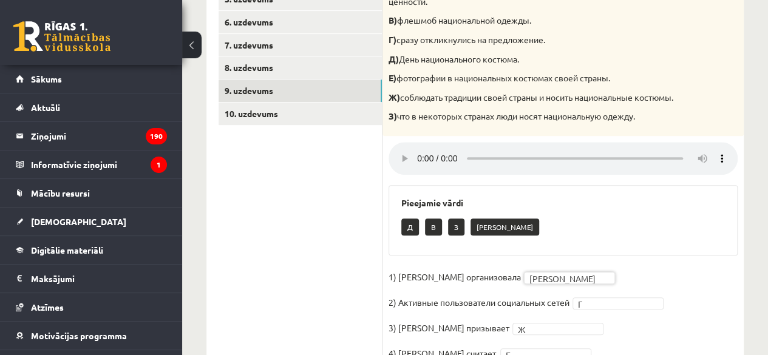
scroll to position [0, 0]
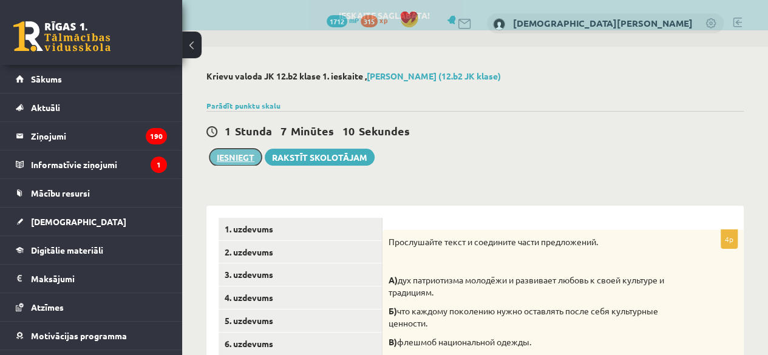
click at [234, 157] on button "Iesniegt" at bounding box center [235, 157] width 52 height 17
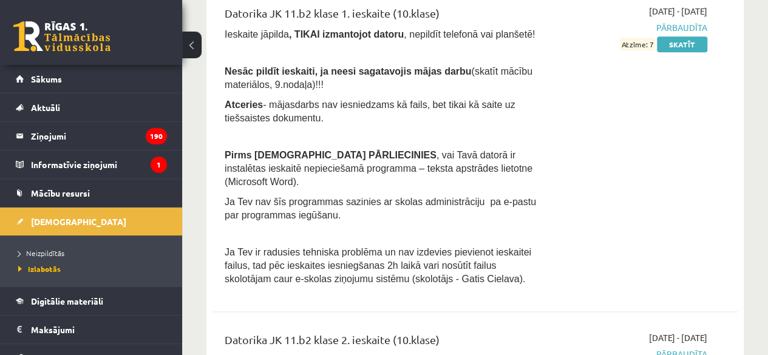
scroll to position [557, 0]
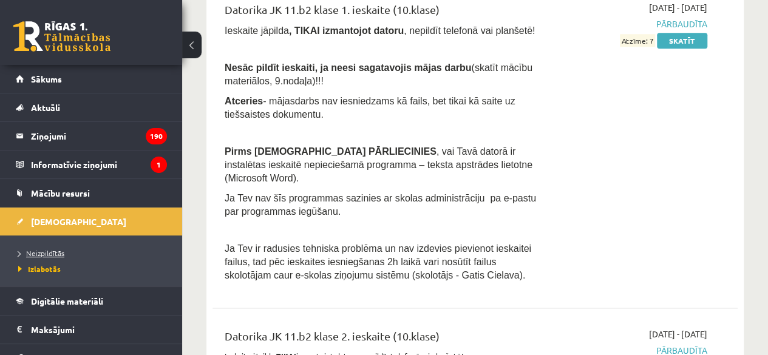
click at [55, 254] on span "Neizpildītās" at bounding box center [41, 253] width 46 height 10
